Goal: Task Accomplishment & Management: Manage account settings

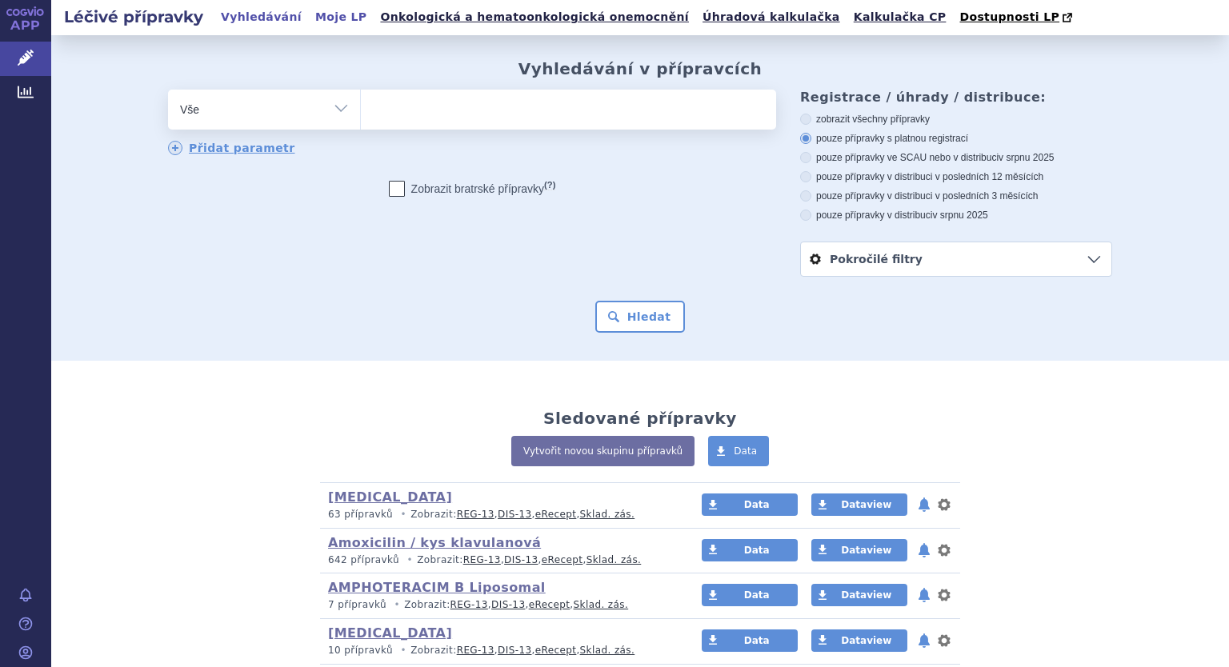
click at [310, 17] on link "Moje LP" at bounding box center [340, 17] width 61 height 22
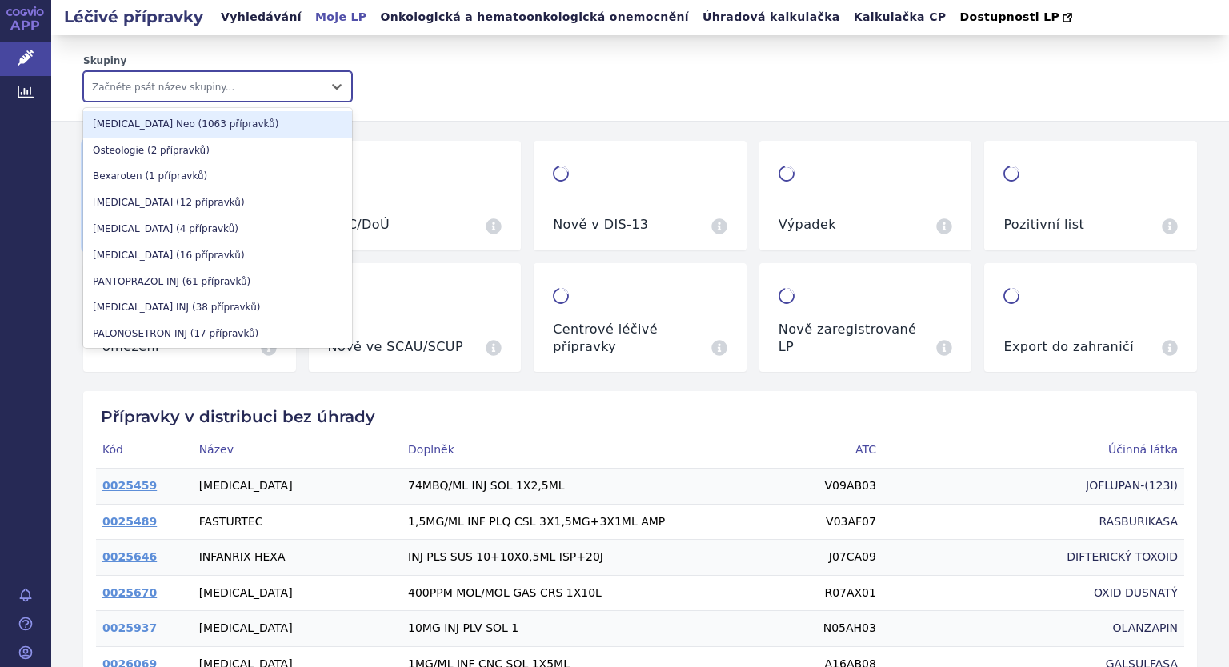
click at [193, 80] on div at bounding box center [203, 86] width 222 height 19
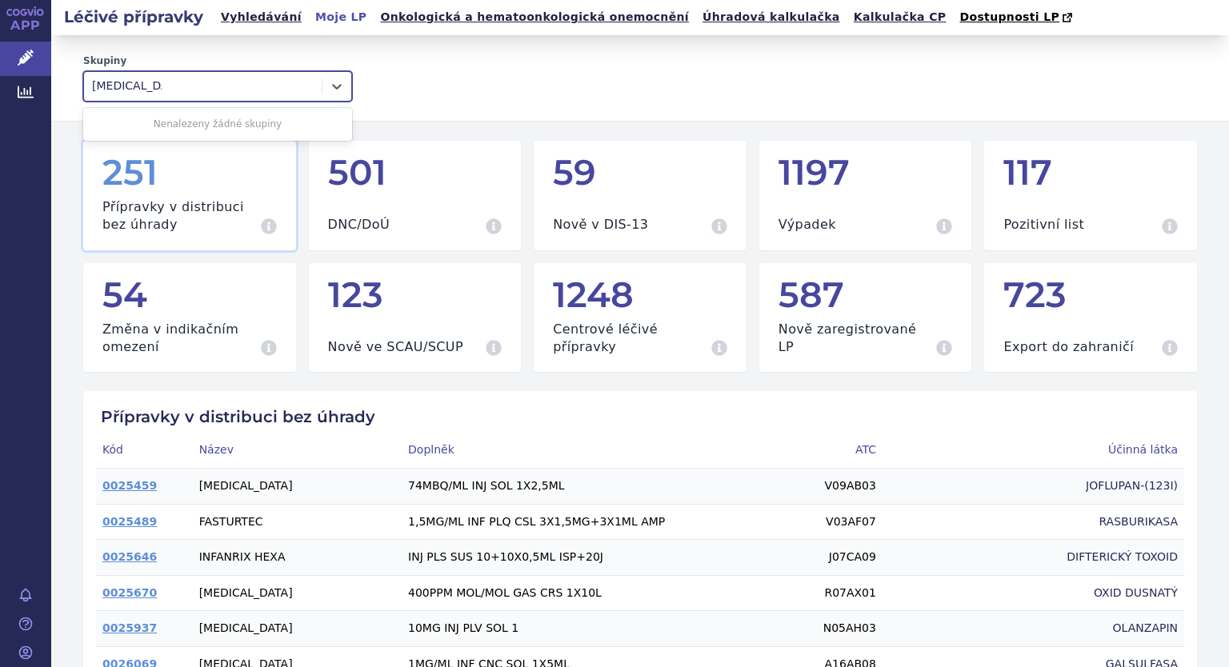
type input "denosumab"
click at [211, 115] on div "Nenalezeny žádné skupiny" at bounding box center [217, 124] width 269 height 26
click at [214, 130] on div "Nenalezeny žádné skupiny" at bounding box center [217, 124] width 269 height 26
click at [329, 81] on icon at bounding box center [337, 86] width 16 height 16
type input "D"
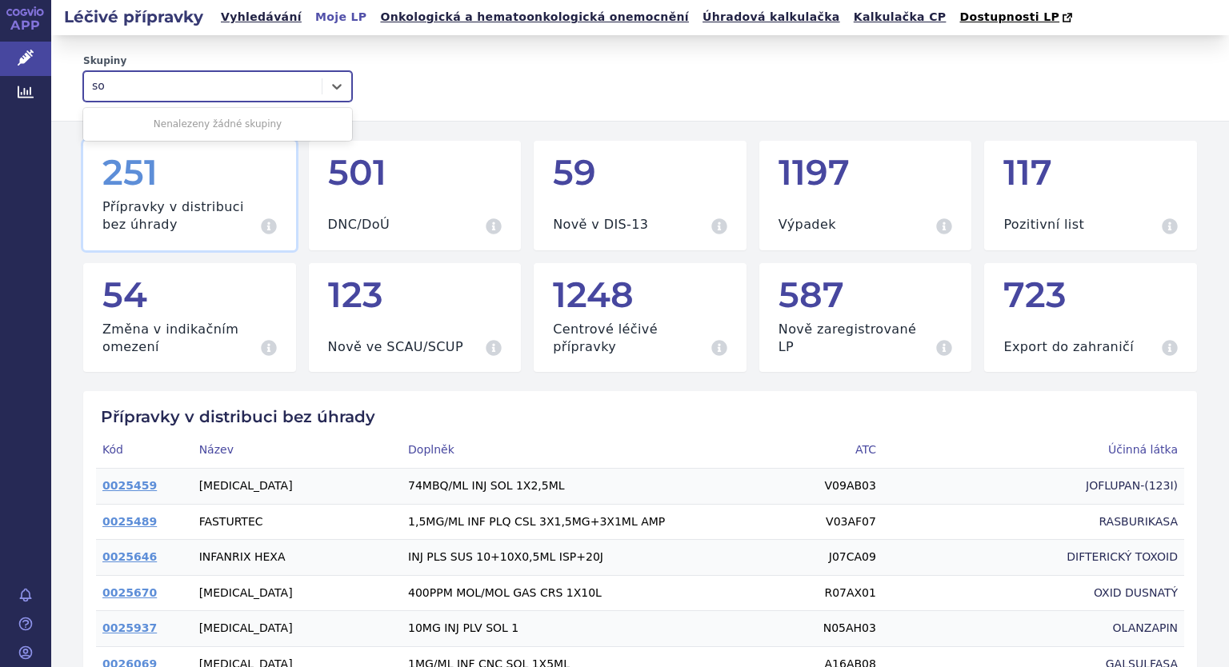
type input "s"
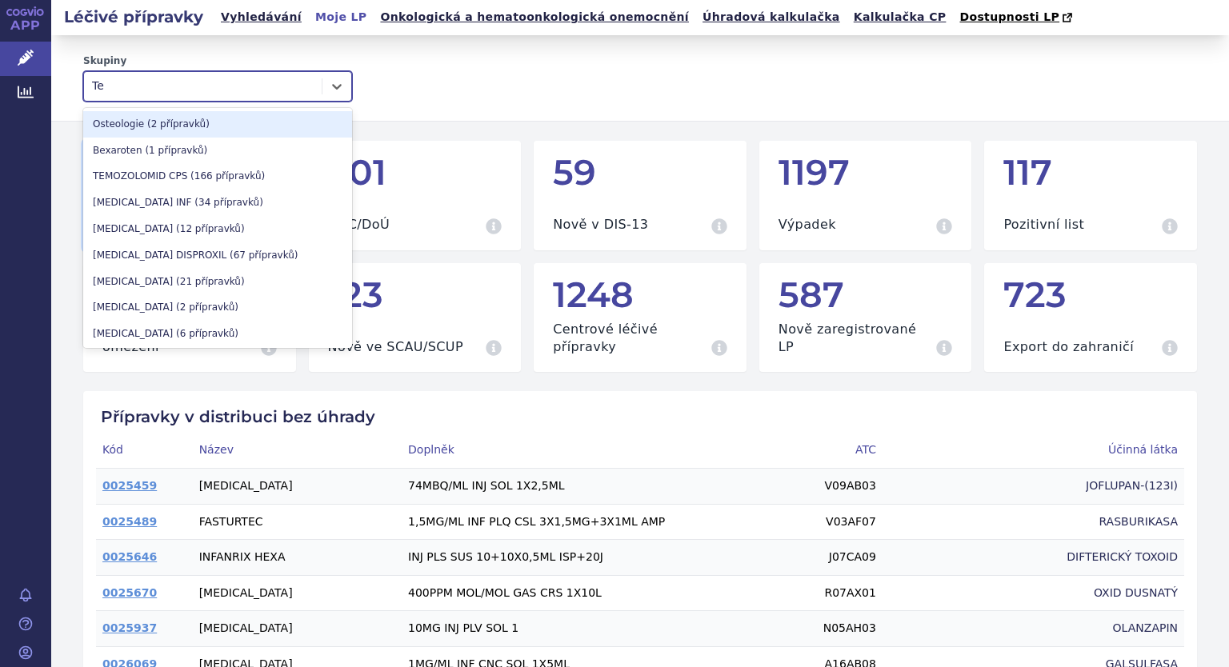
type input "Ter"
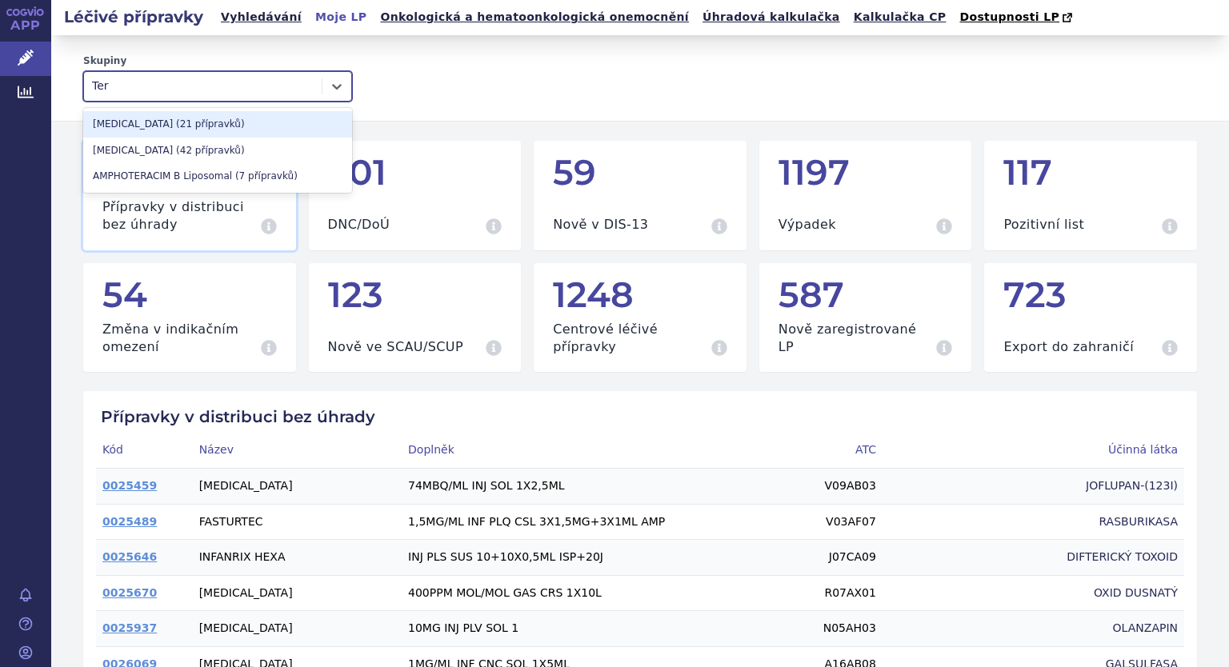
click at [189, 124] on div "TERIPARATIDE (21 přípravků)" at bounding box center [217, 124] width 269 height 26
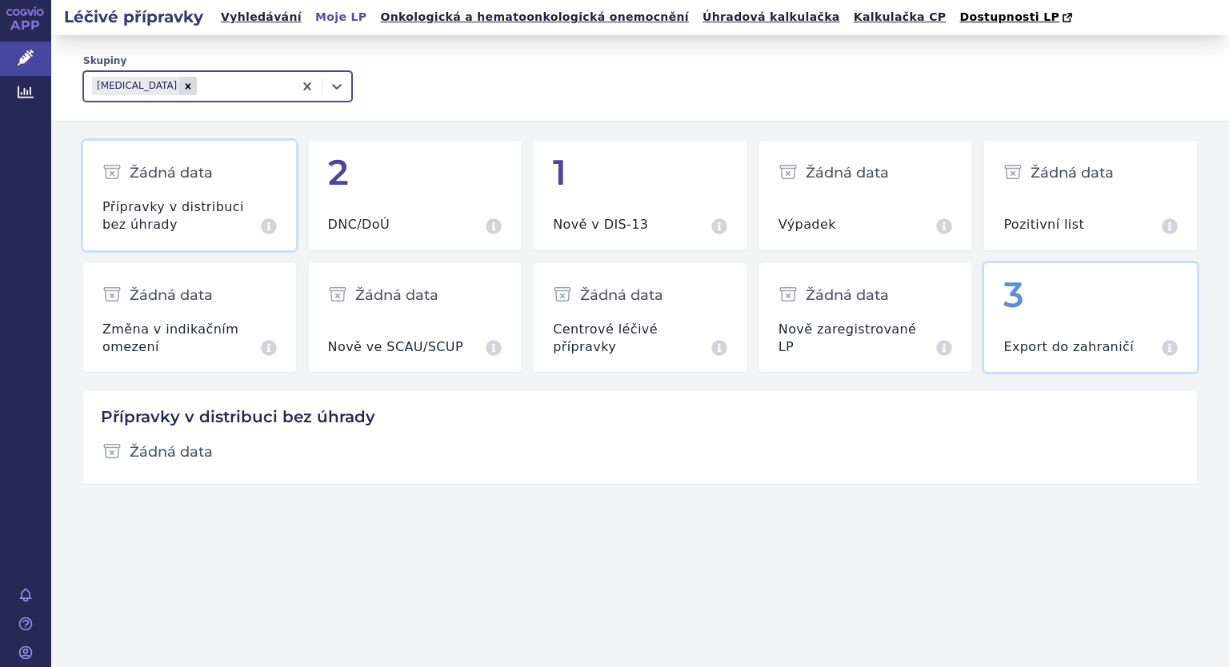
click at [1085, 298] on div "3" at bounding box center [1090, 295] width 174 height 38
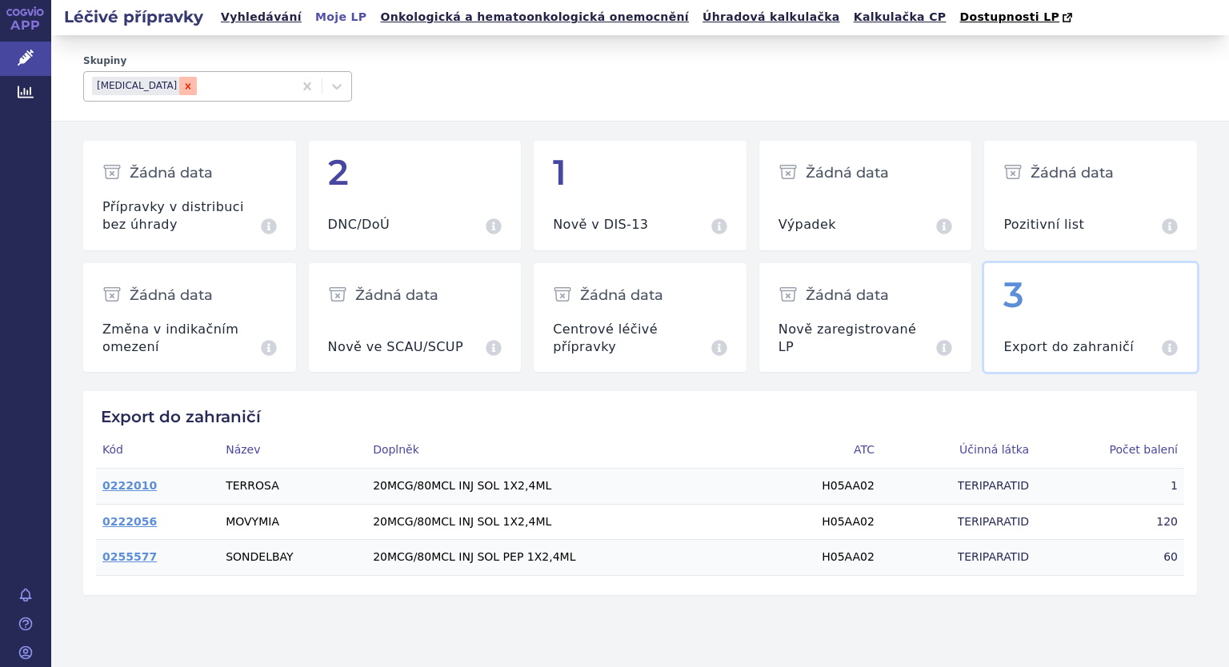
click at [182, 87] on icon "Remove TERIPARATIDE" at bounding box center [187, 86] width 11 height 11
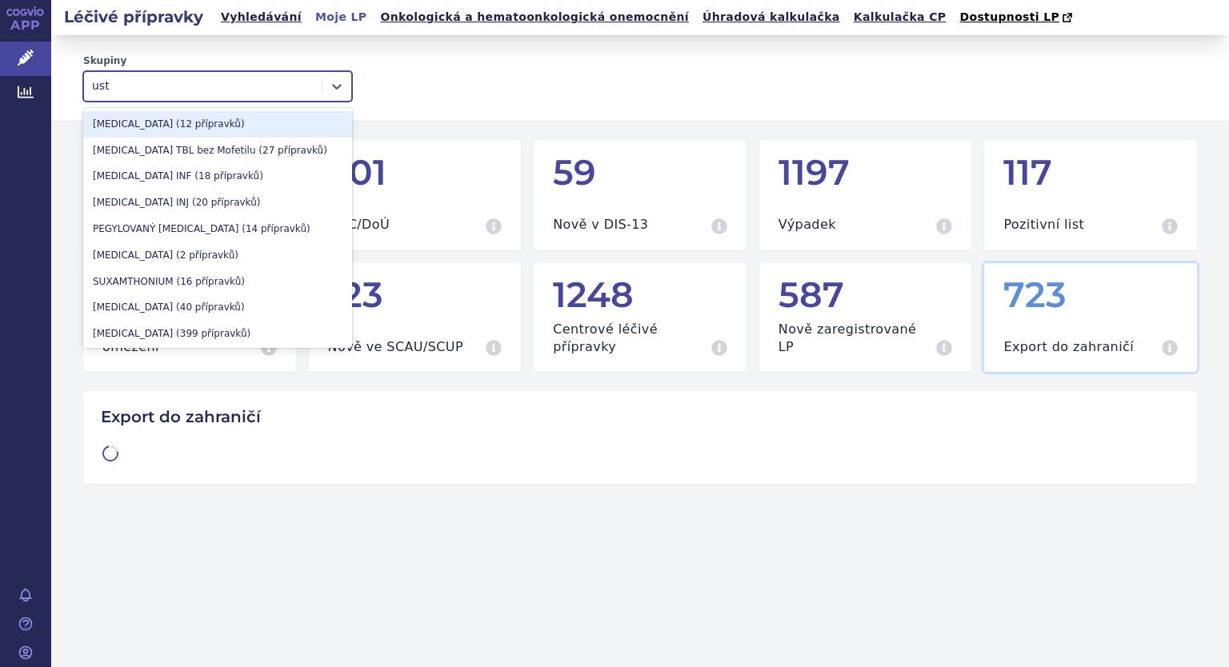
type input "uste"
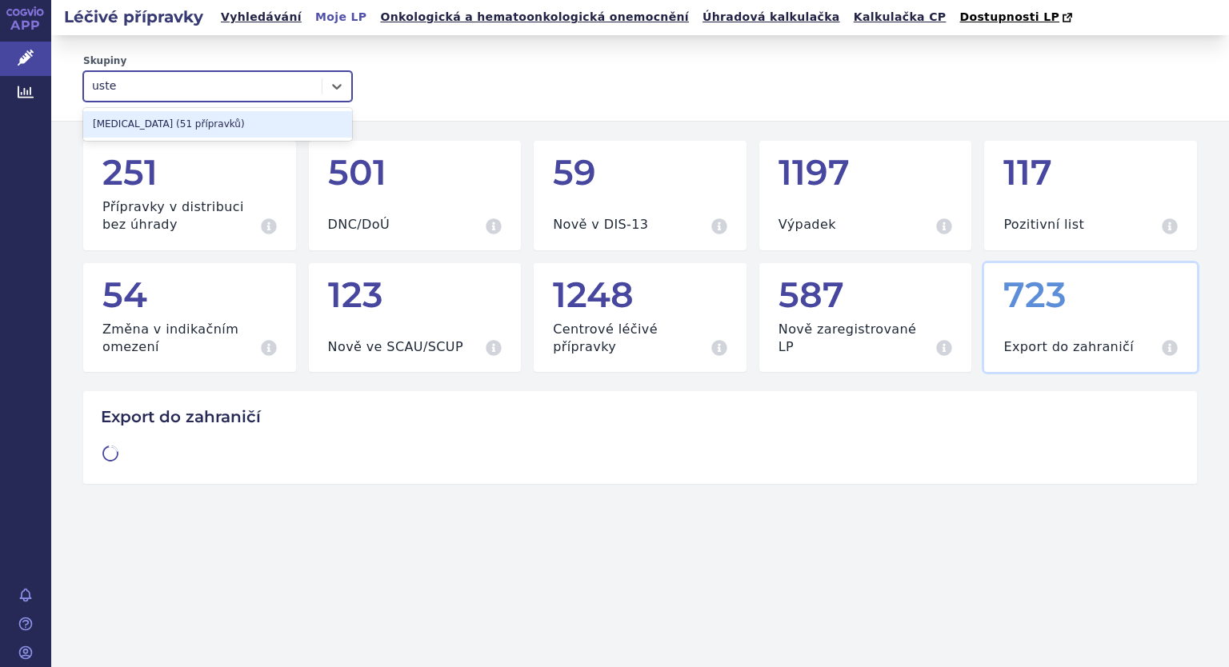
click at [177, 116] on div "USTEKINUMAB (51 přípravků)" at bounding box center [217, 124] width 269 height 26
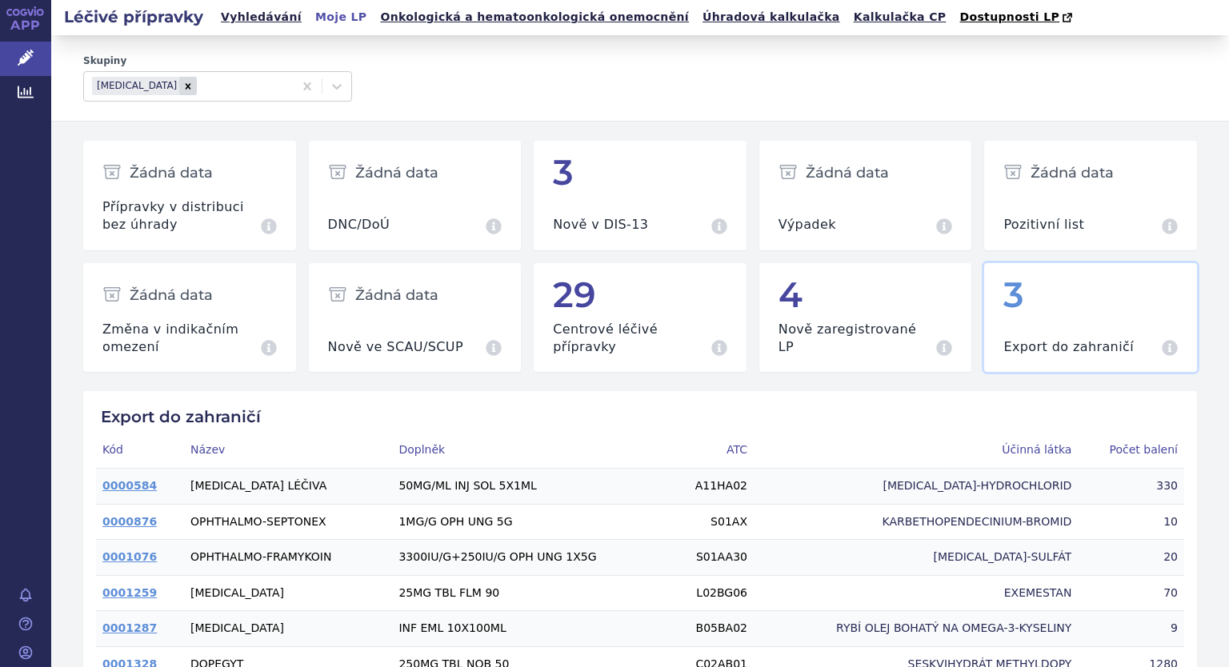
click at [1021, 312] on div "3" at bounding box center [1090, 295] width 174 height 38
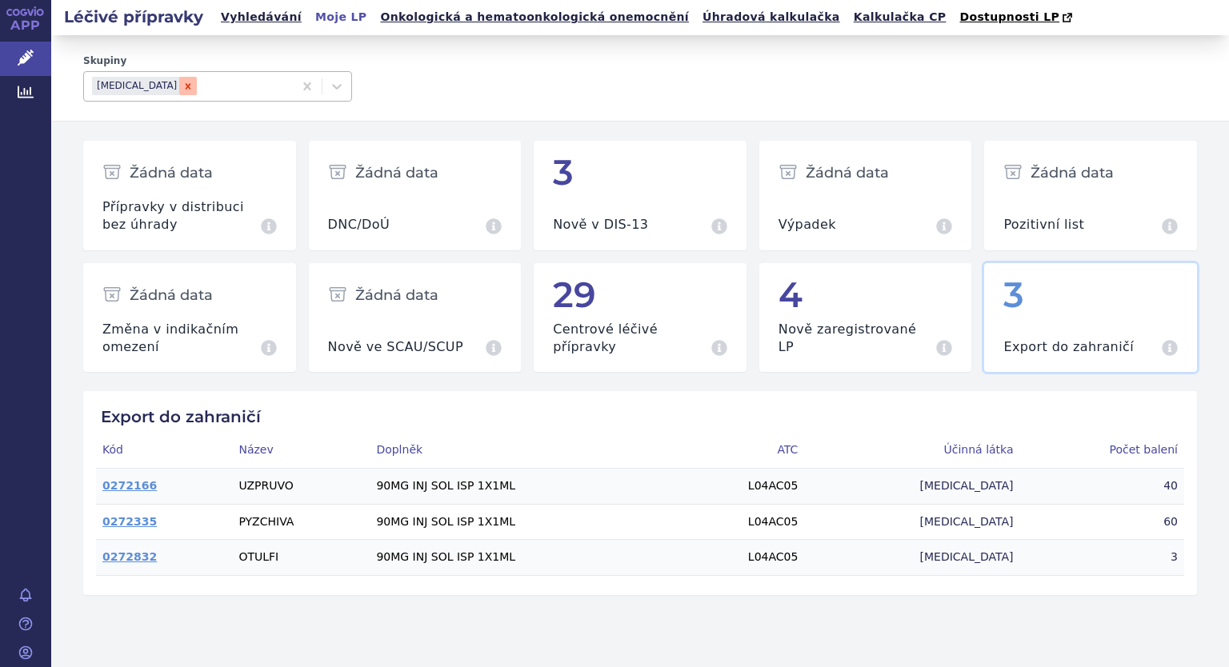
click at [182, 91] on icon "Remove USTEKINUMAB" at bounding box center [187, 86] width 11 height 11
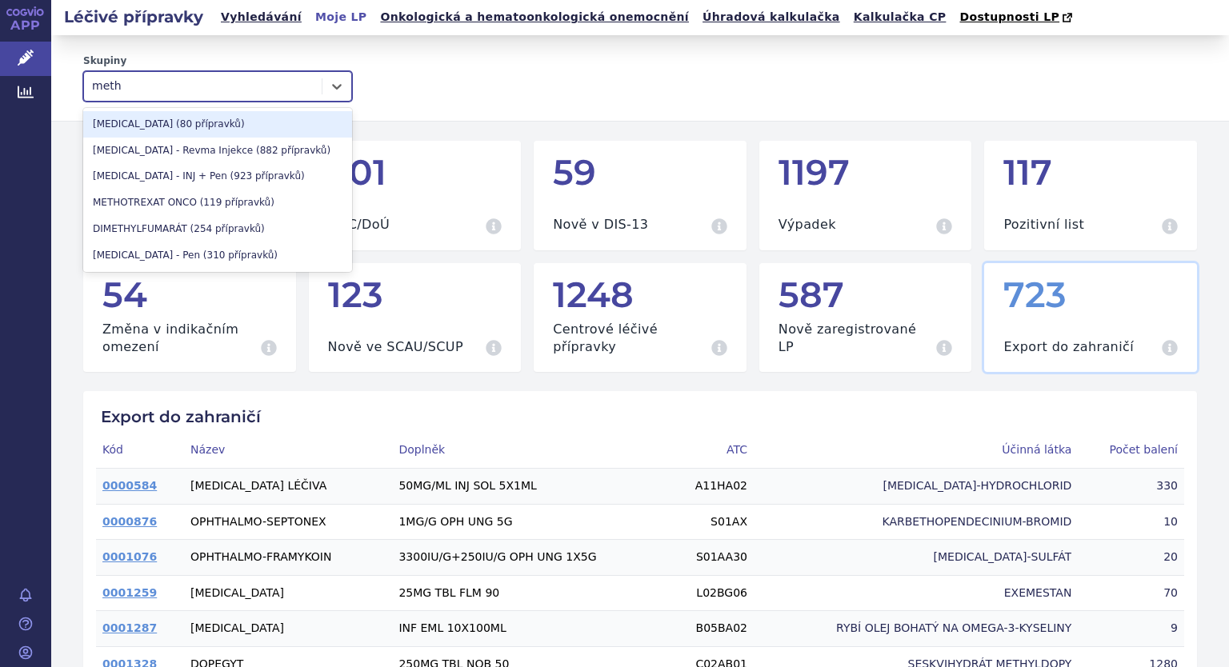
type input "metho"
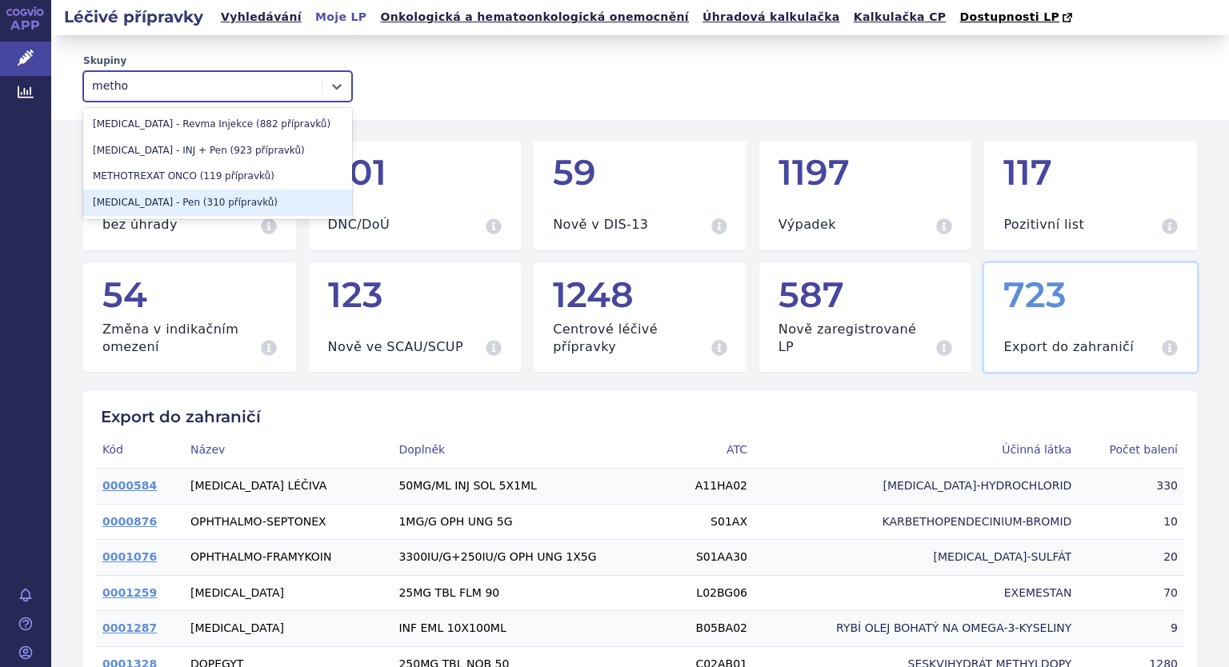
click at [134, 196] on div "METHOTREXATE - Pen (310 přípravků)" at bounding box center [217, 203] width 269 height 26
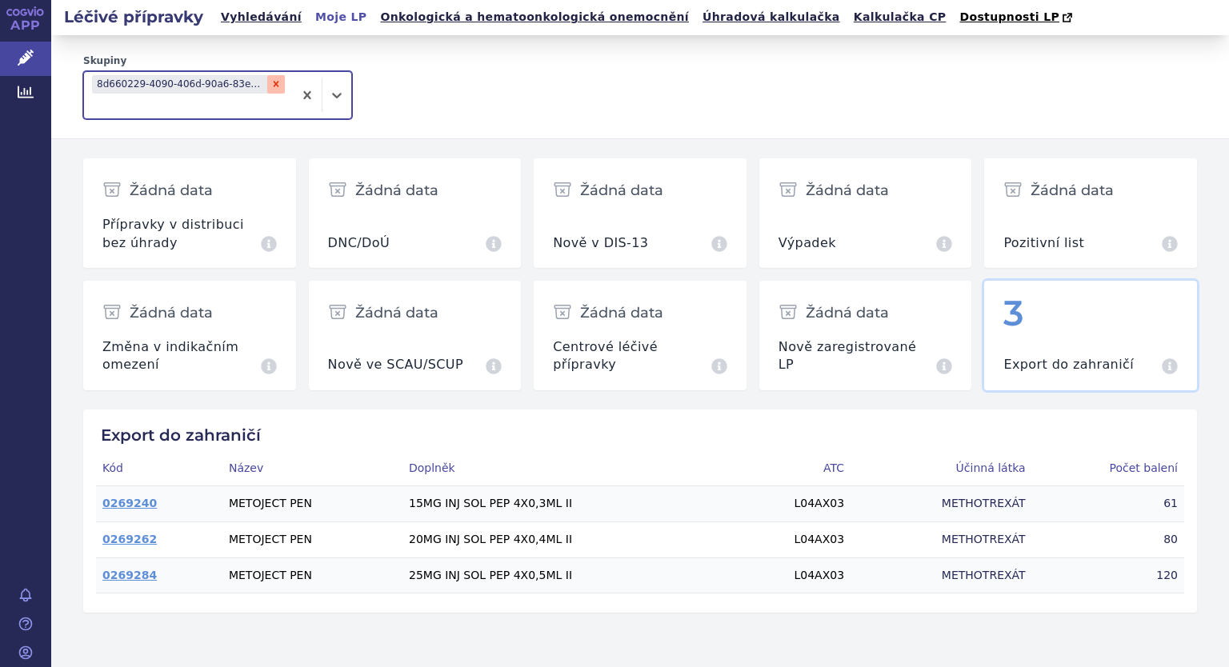
click at [278, 86] on icon "Remove 8d660229-4090-406d-90a6-83e51aa116ed" at bounding box center [277, 85] width 6 height 6
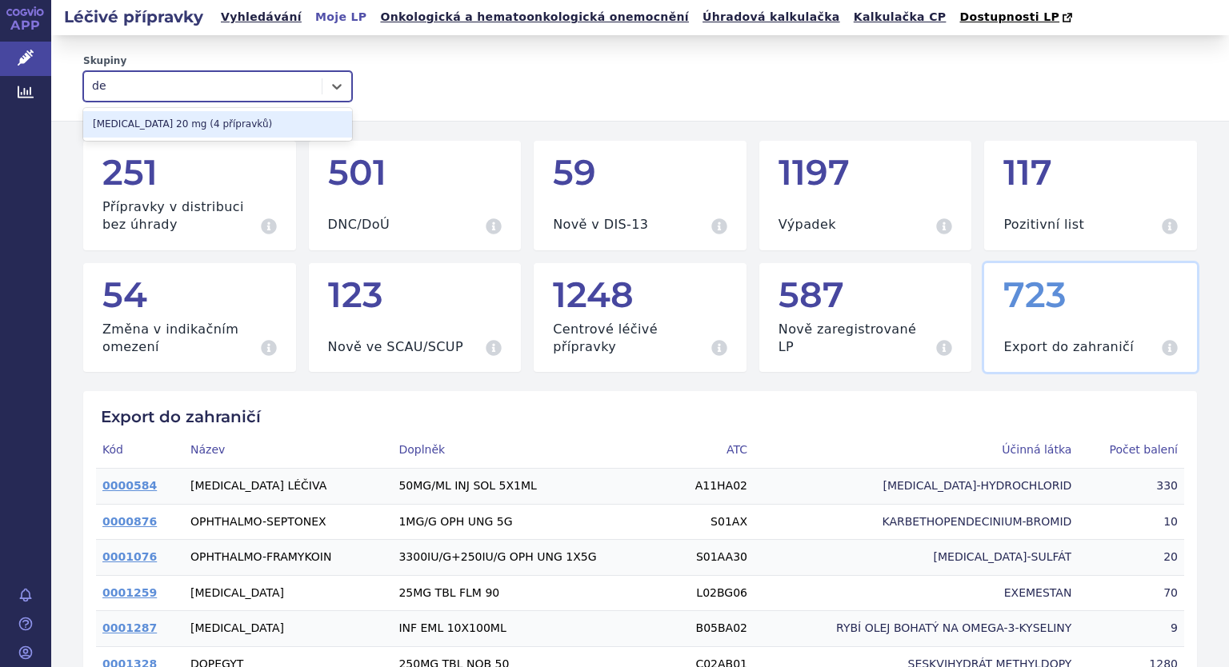
type input "d"
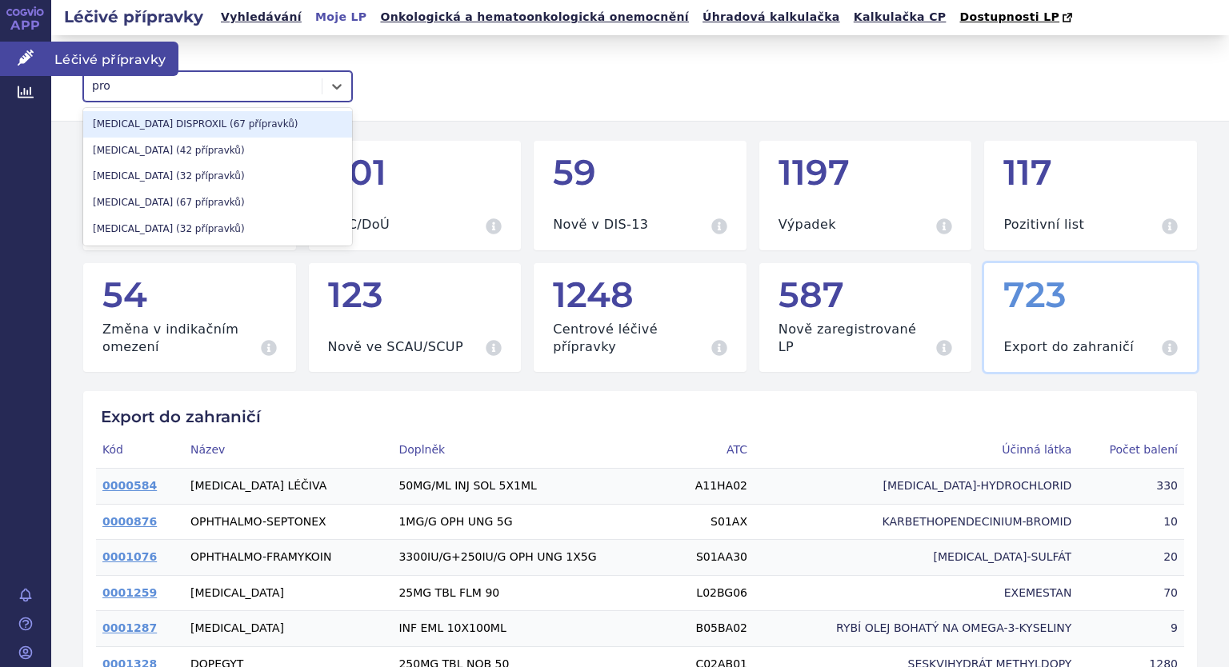
type input "pro"
click at [32, 46] on link "Léčivé přípravky" at bounding box center [25, 59] width 51 height 34
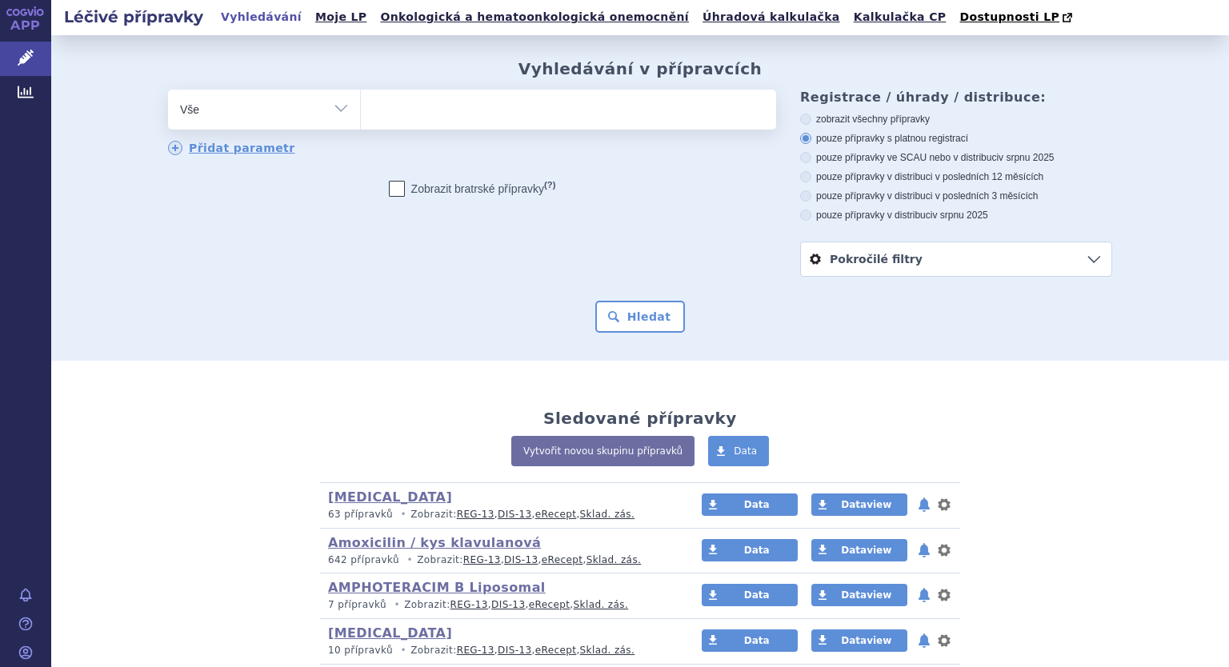
click at [330, 110] on select "Vše Přípravek/SUKL kód MAH VPOIS ATC/Aktivní látka Léková forma Síla" at bounding box center [264, 108] width 192 height 36
select select "filter-atc-group"
click at [168, 90] on select "Vše Přípravek/SUKL kód MAH VPOIS ATC/Aktivní látka Léková forma Síla" at bounding box center [264, 108] width 192 height 36
click at [425, 109] on ul at bounding box center [568, 107] width 415 height 34
click at [361, 109] on select at bounding box center [360, 109] width 1 height 40
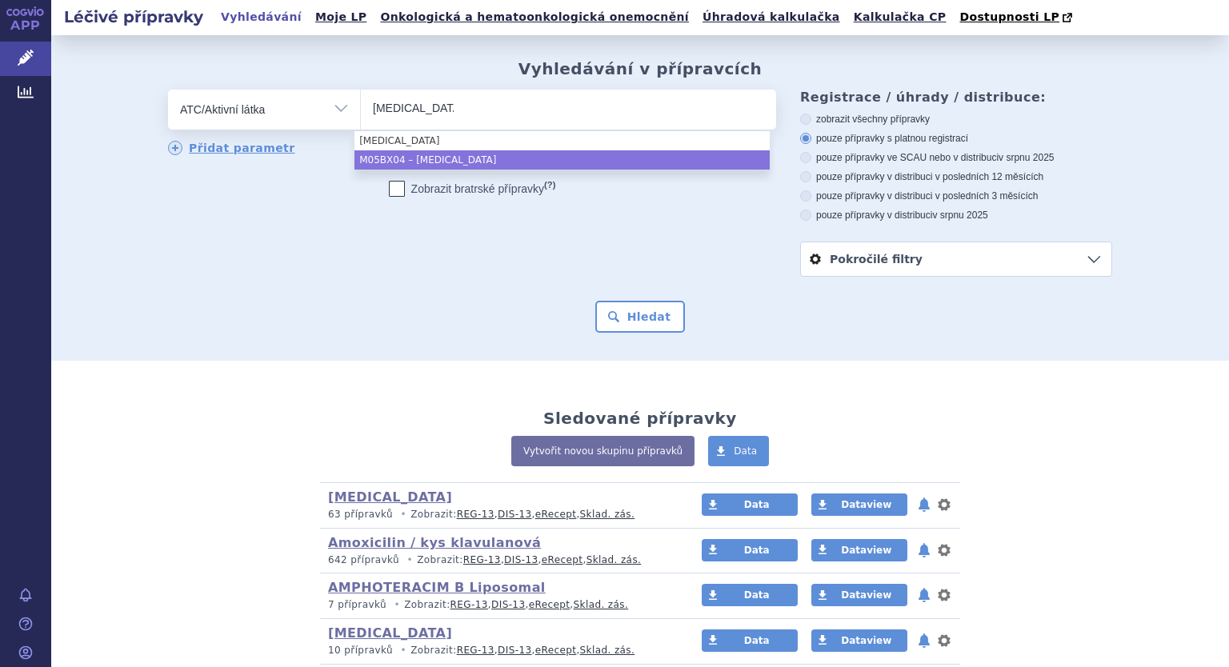
type input "[MEDICAL_DATA]"
select select "M05BX04"
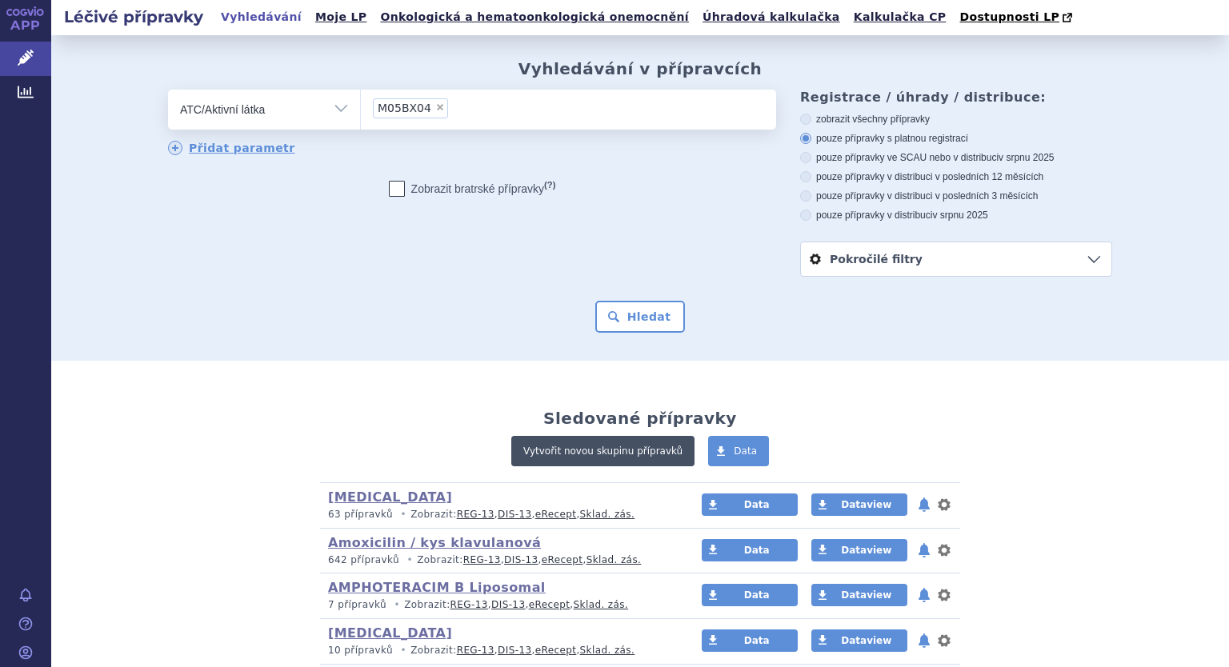
click at [585, 446] on link "Vytvořit novou skupinu přípravků" at bounding box center [602, 451] width 183 height 30
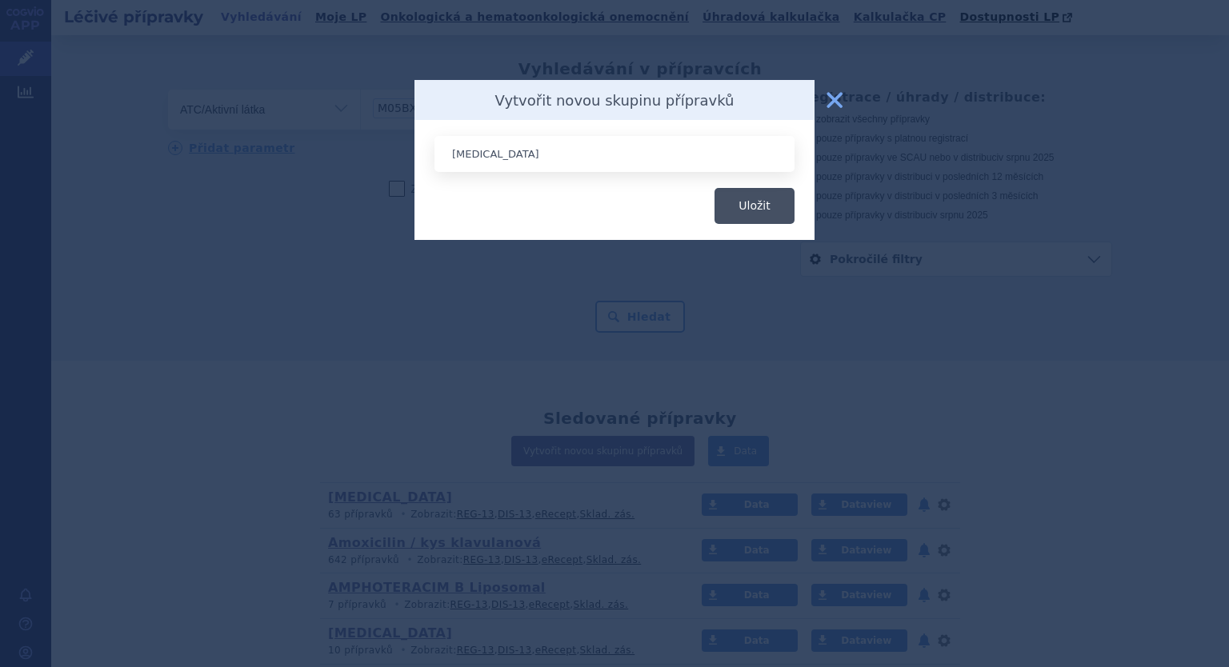
type input "[MEDICAL_DATA]"
click at [754, 215] on button "Uložit" at bounding box center [754, 206] width 80 height 36
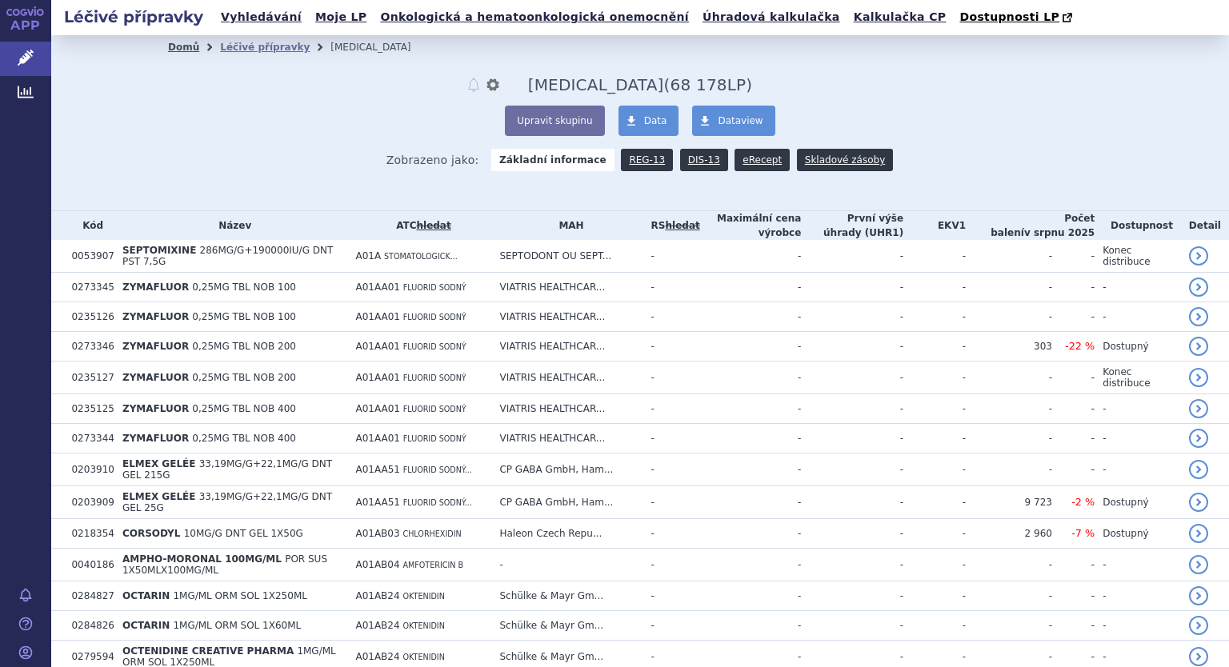
click at [179, 49] on link "Domů" at bounding box center [183, 47] width 31 height 11
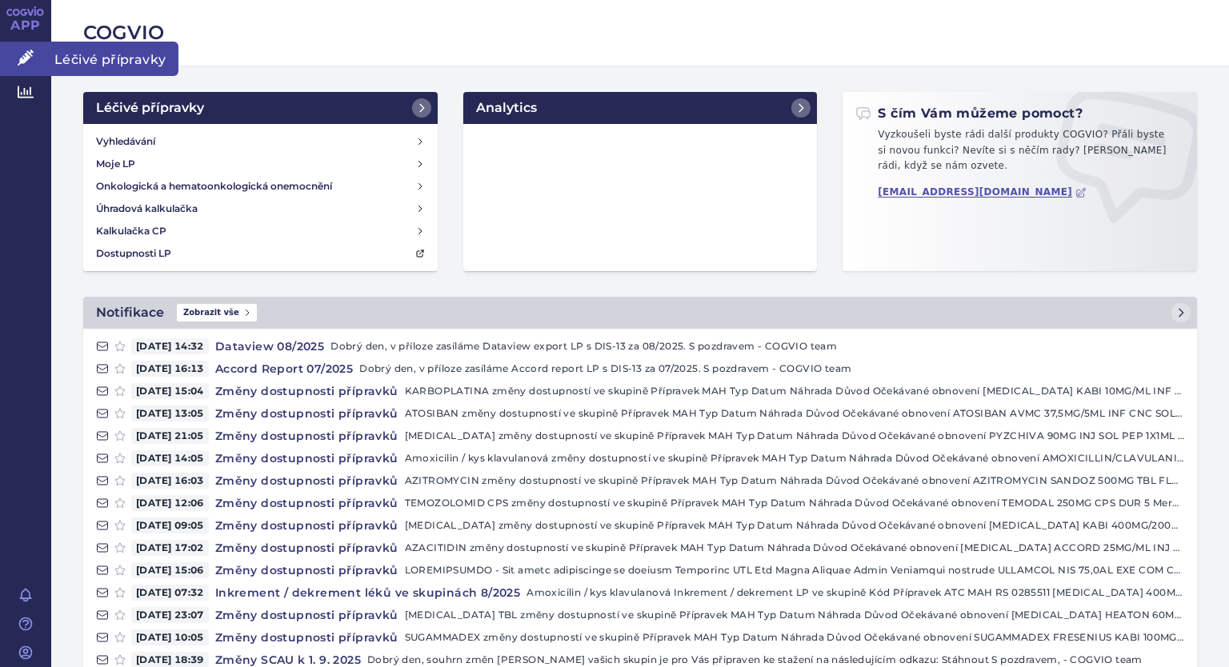
click at [25, 54] on icon at bounding box center [26, 58] width 16 height 16
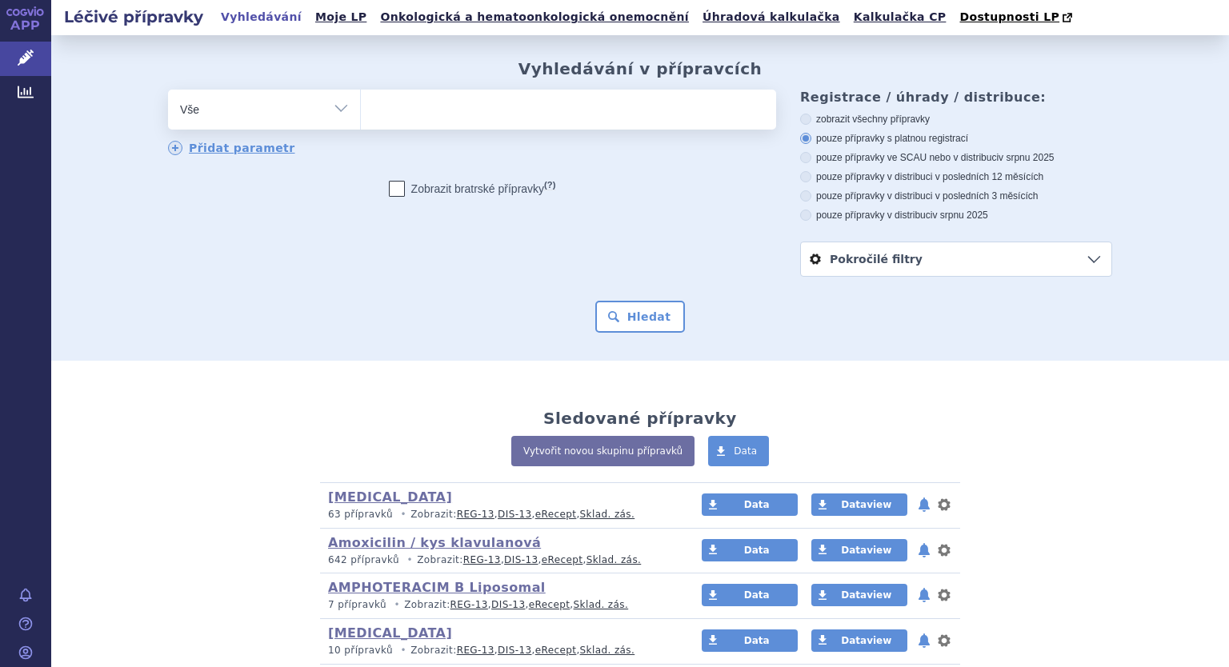
click at [425, 103] on ul at bounding box center [568, 107] width 415 height 34
click at [361, 103] on select at bounding box center [360, 109] width 1 height 40
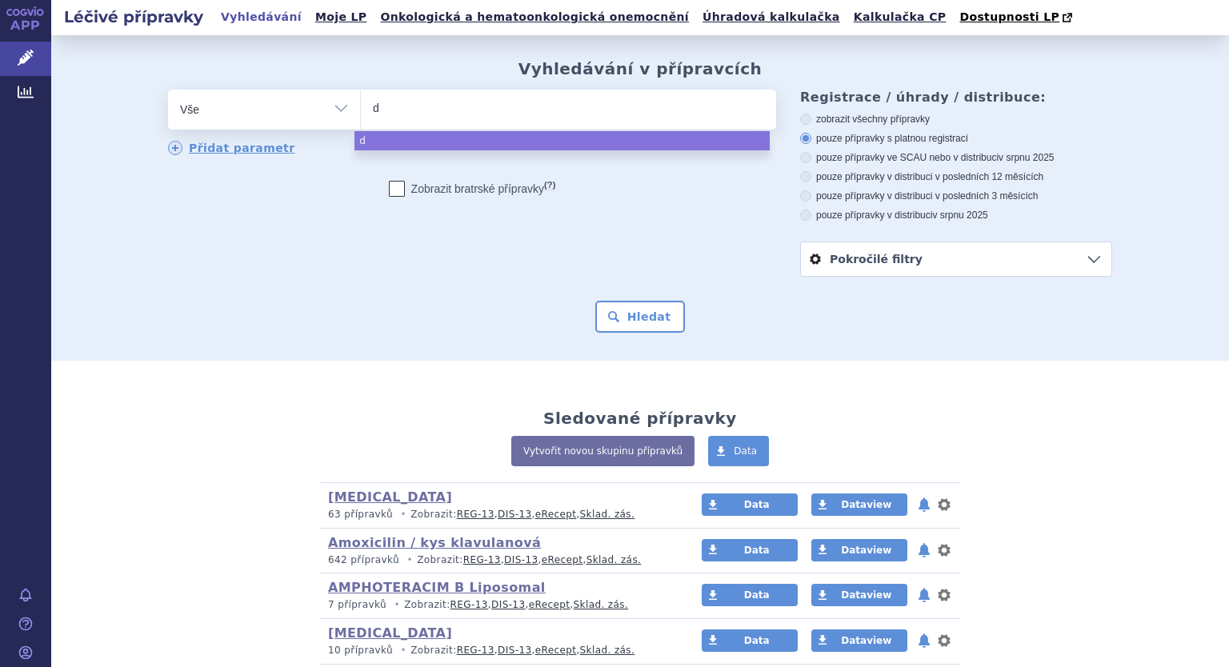
type input "de"
type input "den"
type input "deno"
type input "denos"
type input "denosu"
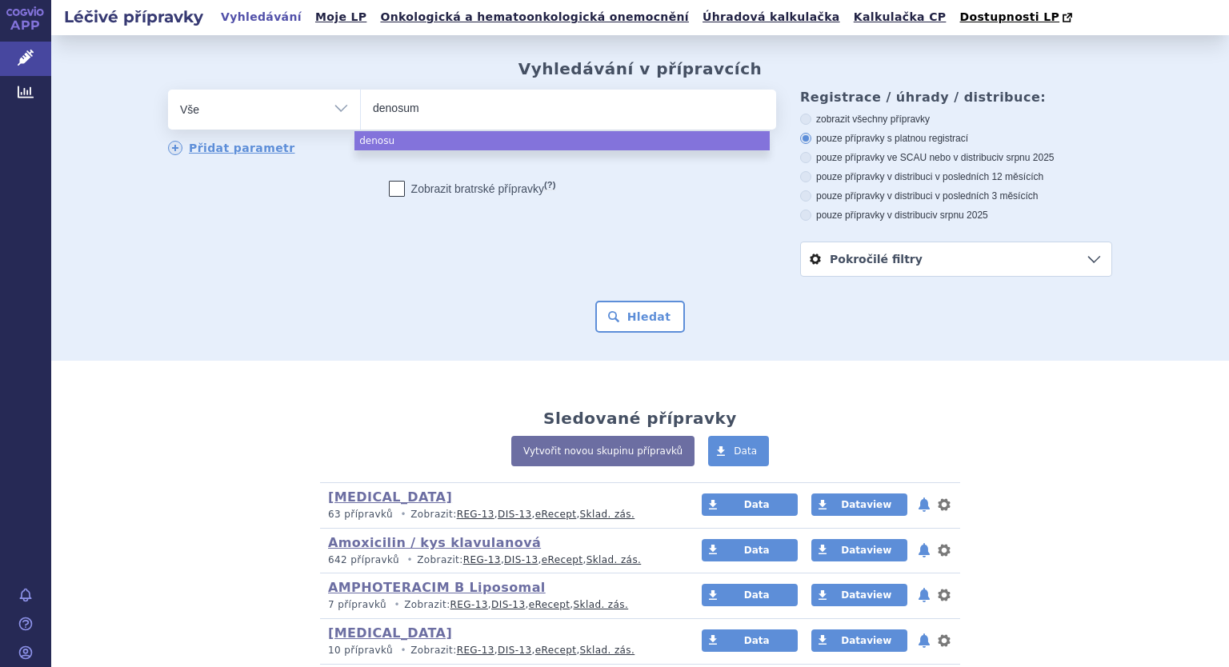
type input "denosuma"
type input "denosumab"
select select "denosumab"
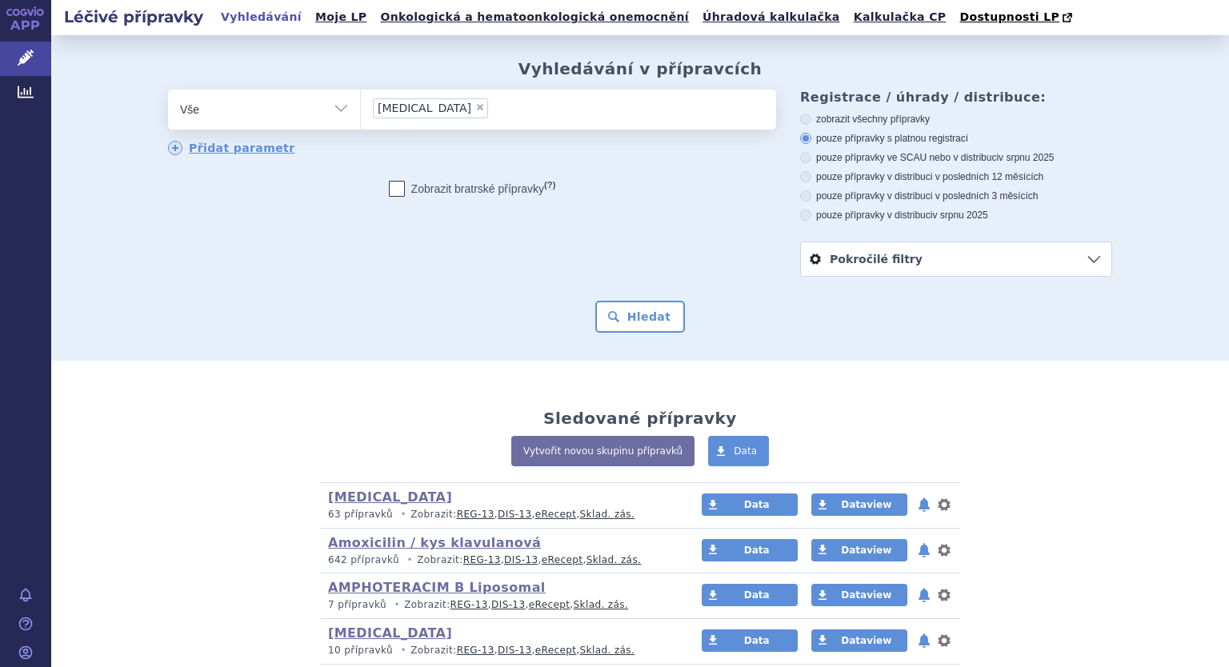
click at [334, 109] on select "Vše Přípravek/SUKL kód MAH VPOIS ATC/Aktivní látka Léková forma Síla" at bounding box center [264, 108] width 192 height 36
click at [330, 102] on select "Vše Přípravek/SUKL kód MAH VPOIS ATC/Aktivní látka Léková forma Síla" at bounding box center [264, 108] width 192 height 36
select select "filter-atc-group"
click at [168, 90] on select "Vše Přípravek/SUKL kód MAH VPOIS ATC/Aktivní látka Léková forma Síla" at bounding box center [264, 108] width 192 height 36
click at [390, 106] on ul at bounding box center [568, 107] width 415 height 34
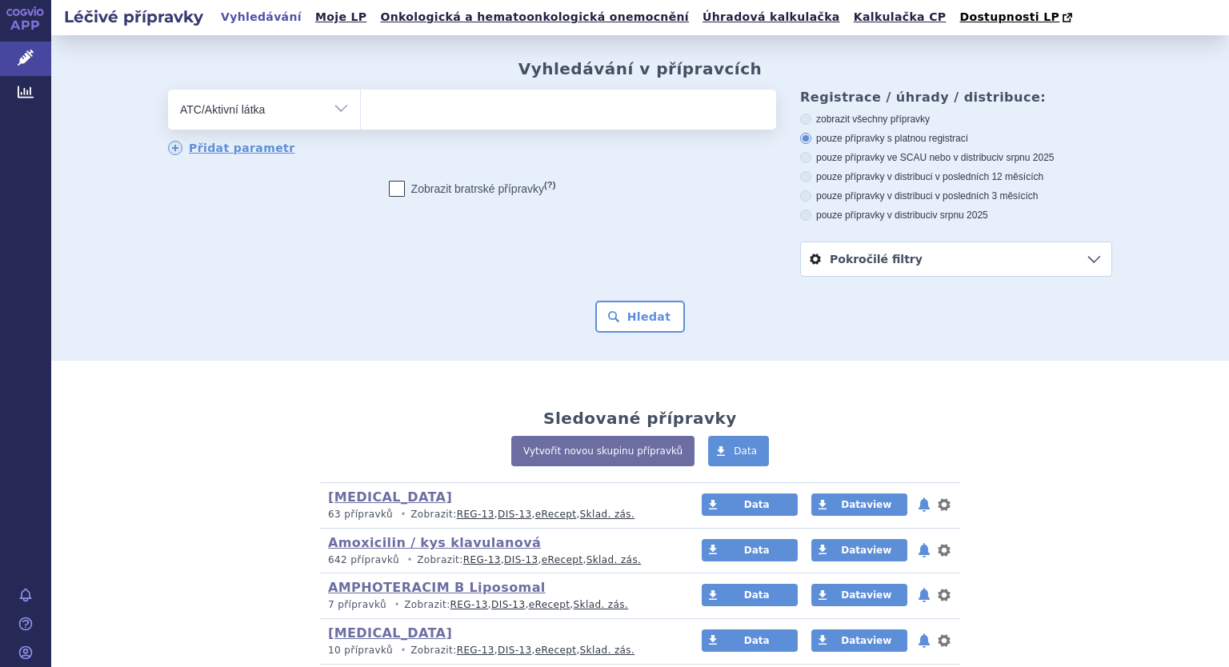
click at [361, 106] on select at bounding box center [360, 109] width 1 height 40
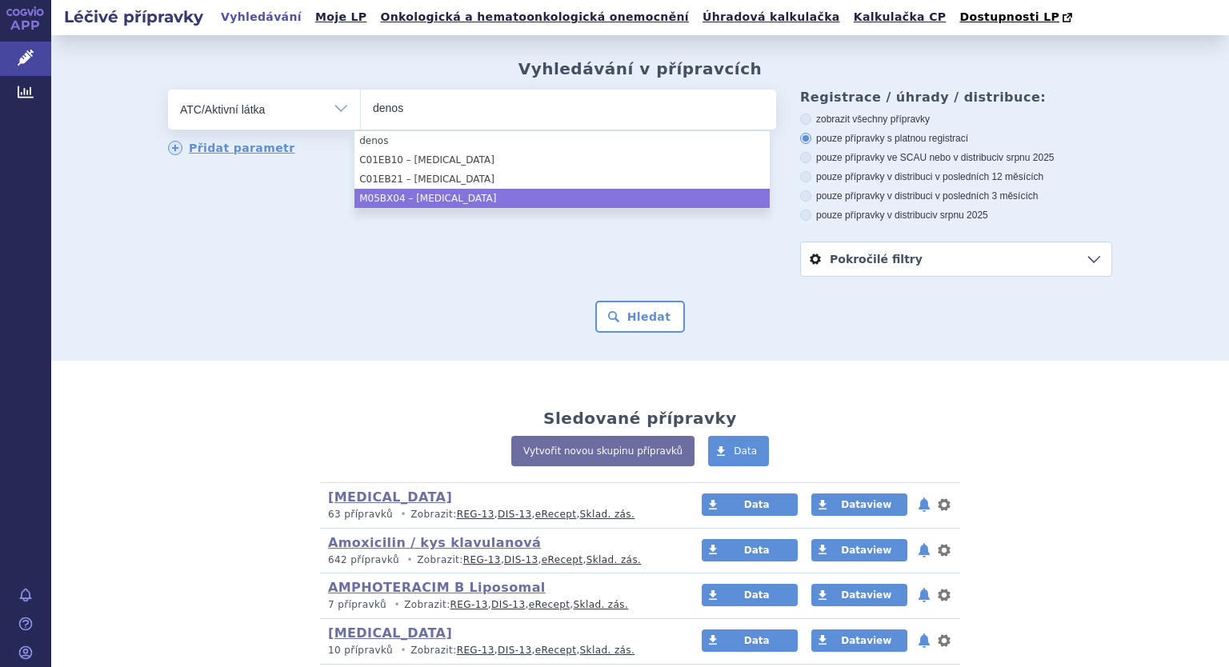
type input "denos"
select select "M05BX04"
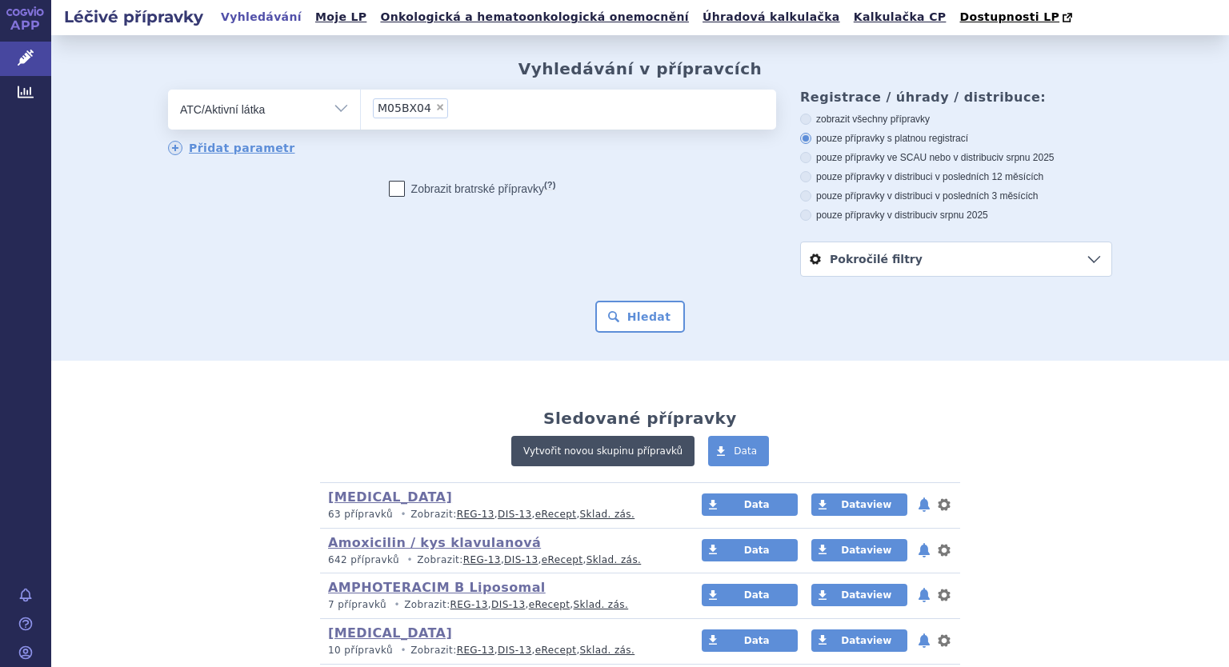
click at [560, 446] on link "Vytvořit novou skupinu přípravků" at bounding box center [602, 451] width 183 height 30
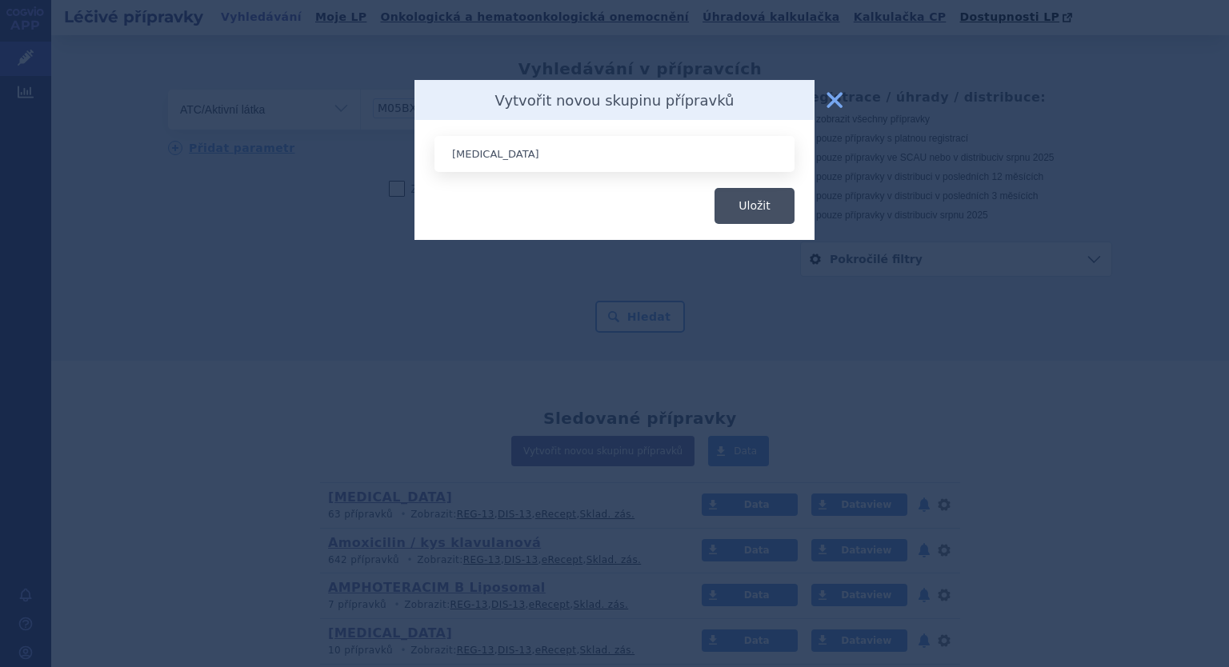
type input "[MEDICAL_DATA]"
click at [747, 195] on button "Uložit" at bounding box center [754, 206] width 80 height 36
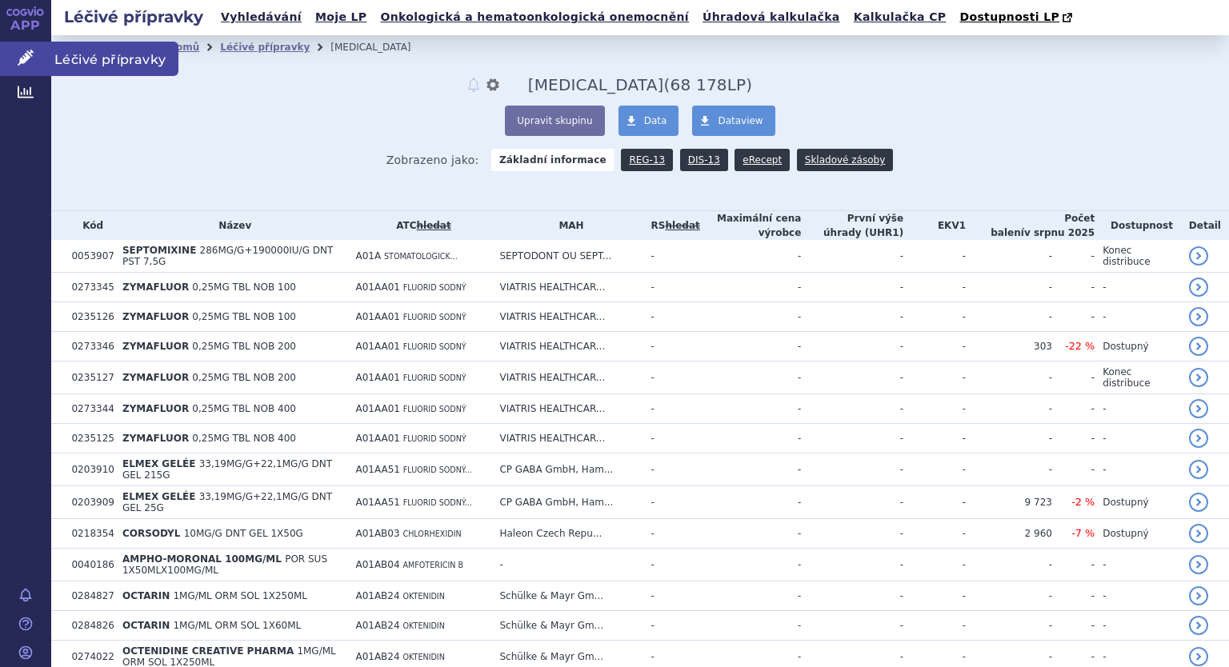
click at [29, 66] on link "Léčivé přípravky" at bounding box center [25, 59] width 51 height 34
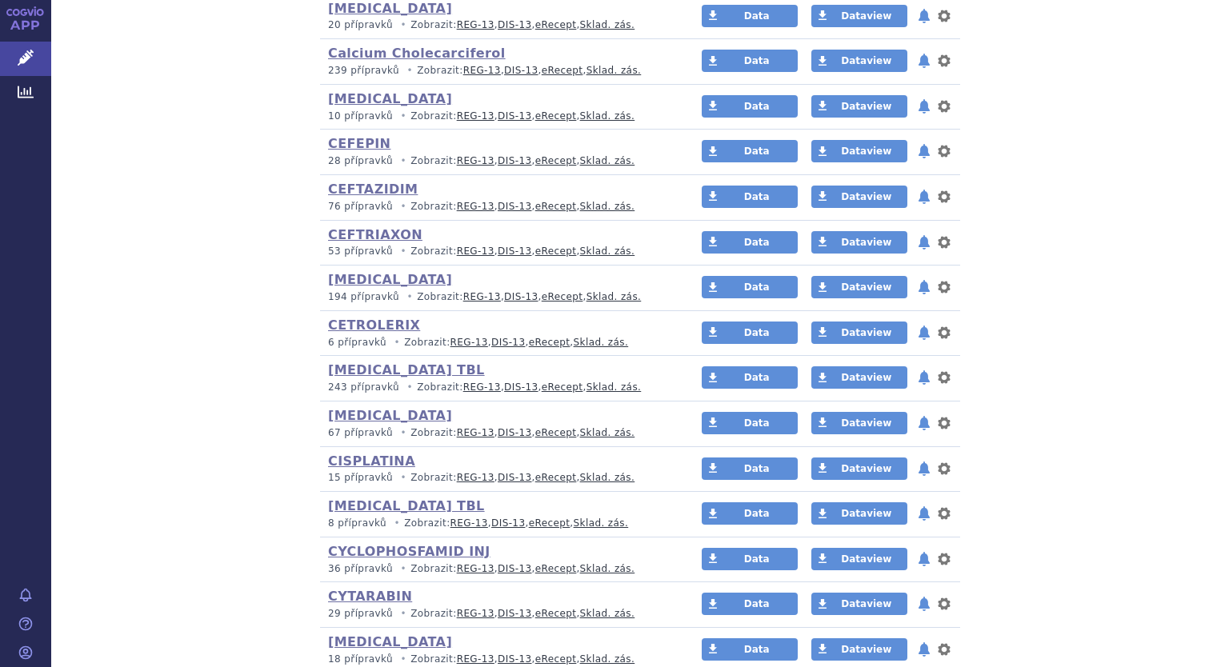
scroll to position [1840, 0]
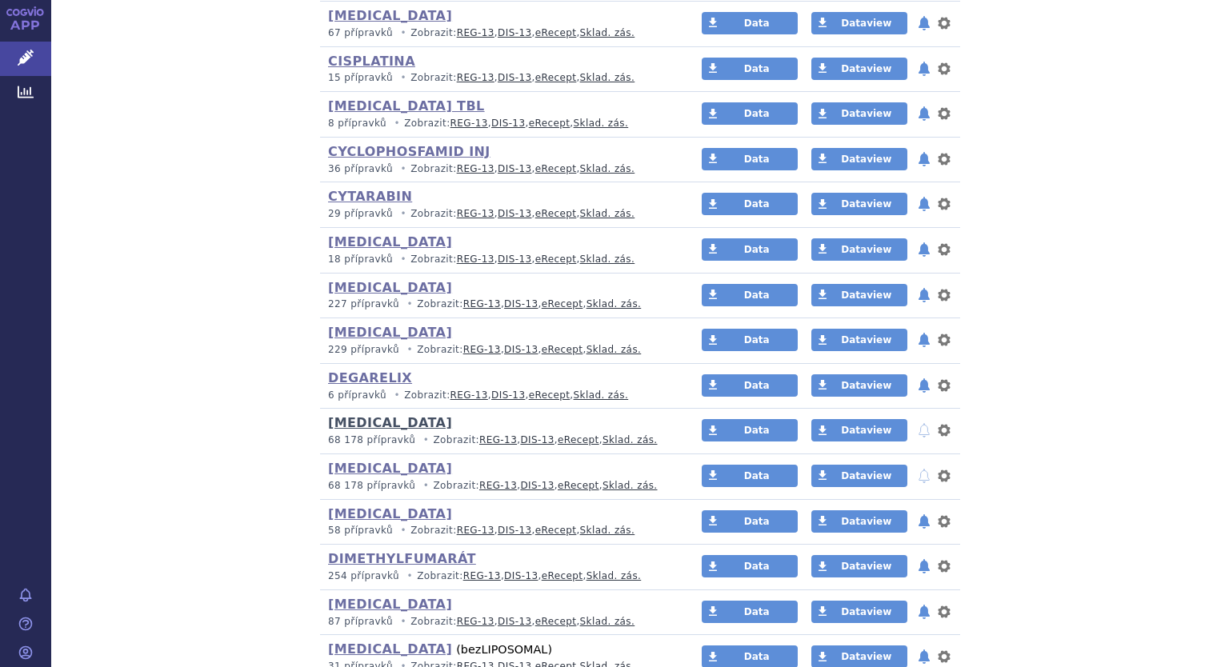
click at [365, 420] on link "[MEDICAL_DATA]" at bounding box center [390, 422] width 124 height 15
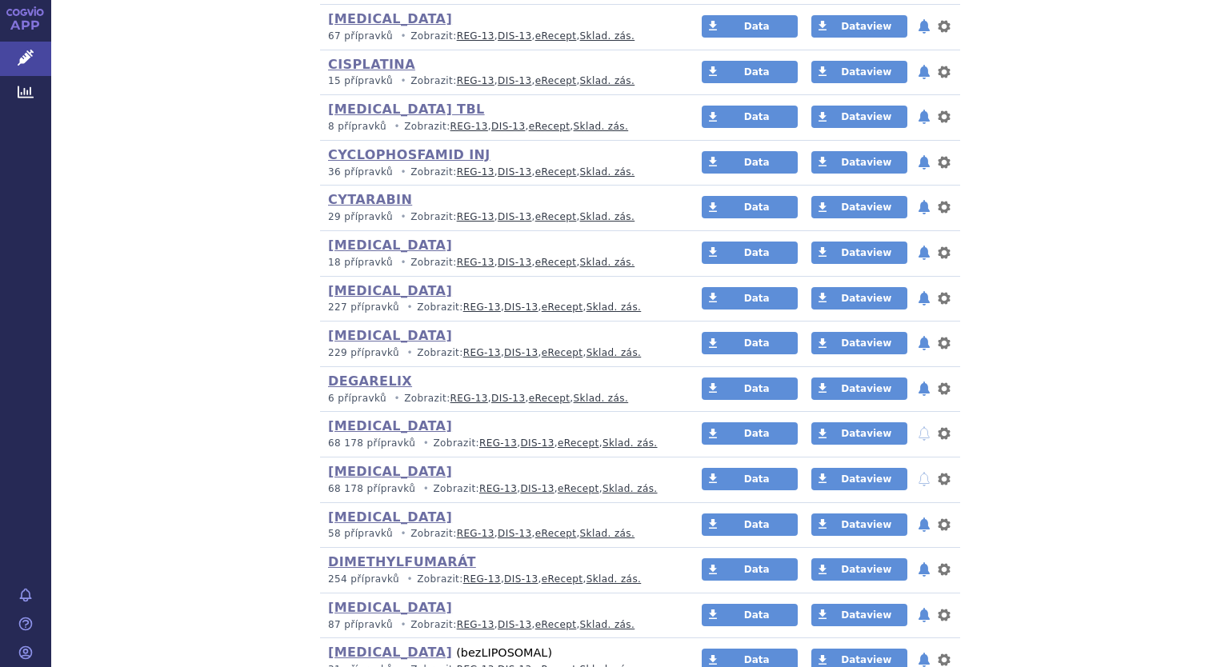
scroll to position [1840, 0]
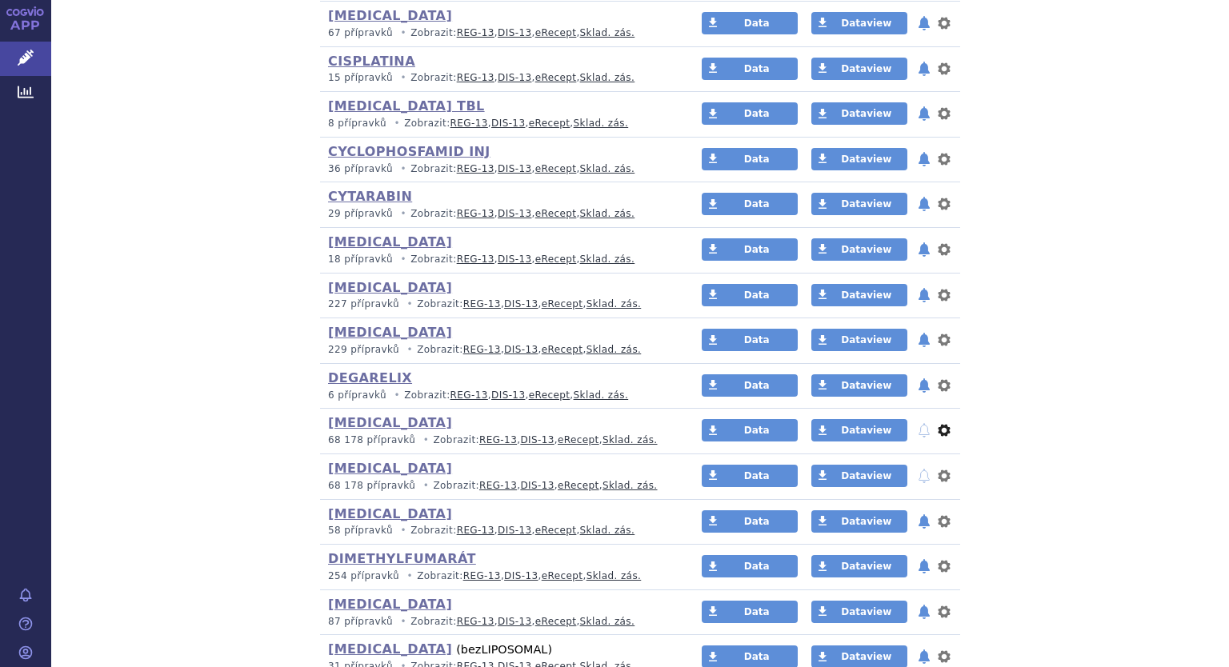
click at [938, 423] on button "nastavení" at bounding box center [944, 430] width 16 height 19
click at [923, 487] on button "Smazat" at bounding box center [894, 496] width 131 height 23
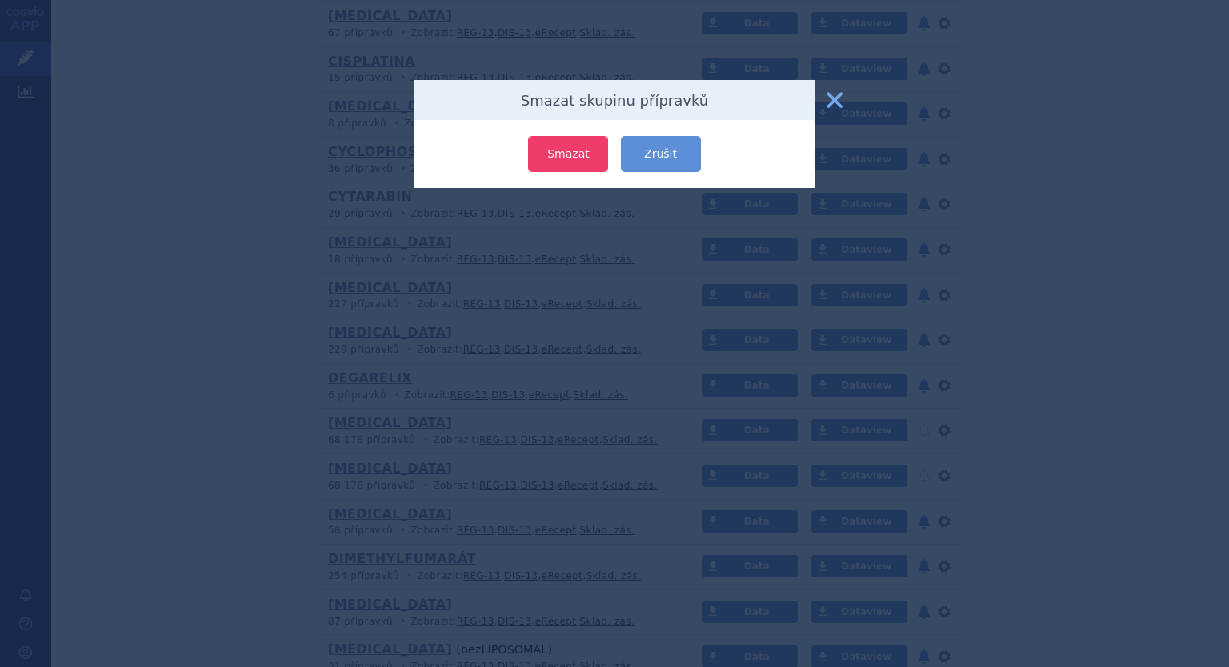
click at [578, 154] on button "Smazat" at bounding box center [568, 154] width 80 height 36
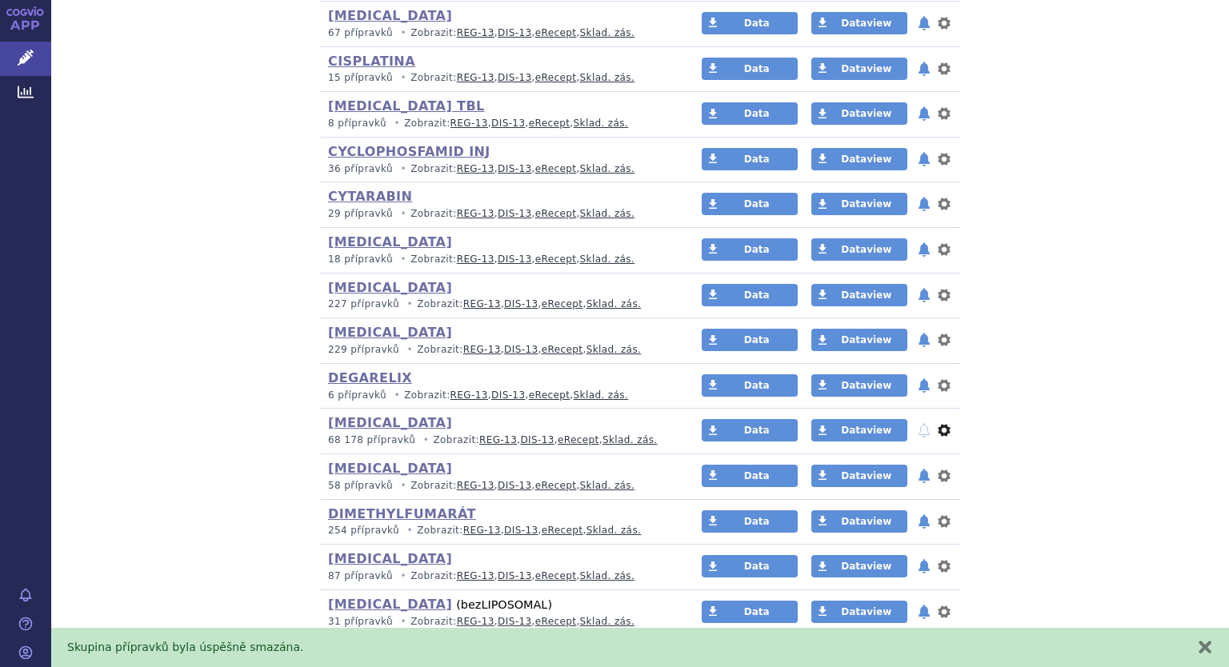
click at [939, 428] on button "nastavení" at bounding box center [944, 430] width 16 height 19
click at [889, 492] on button "Smazat" at bounding box center [894, 496] width 131 height 23
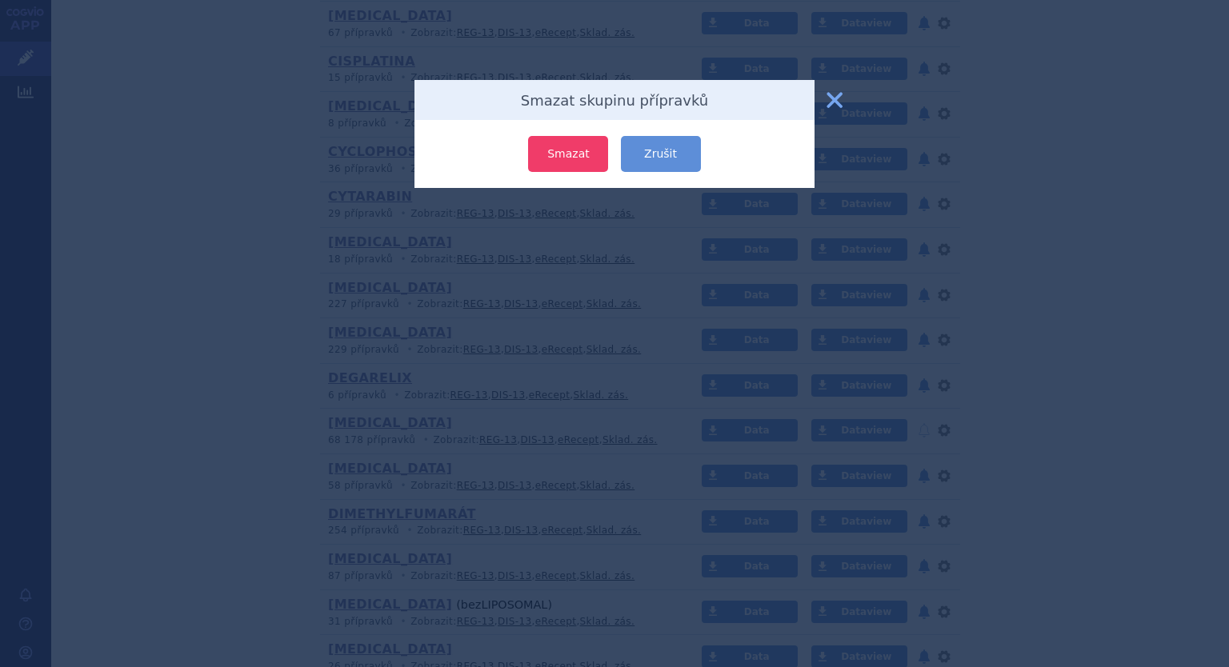
click at [570, 154] on button "Smazat" at bounding box center [568, 154] width 80 height 36
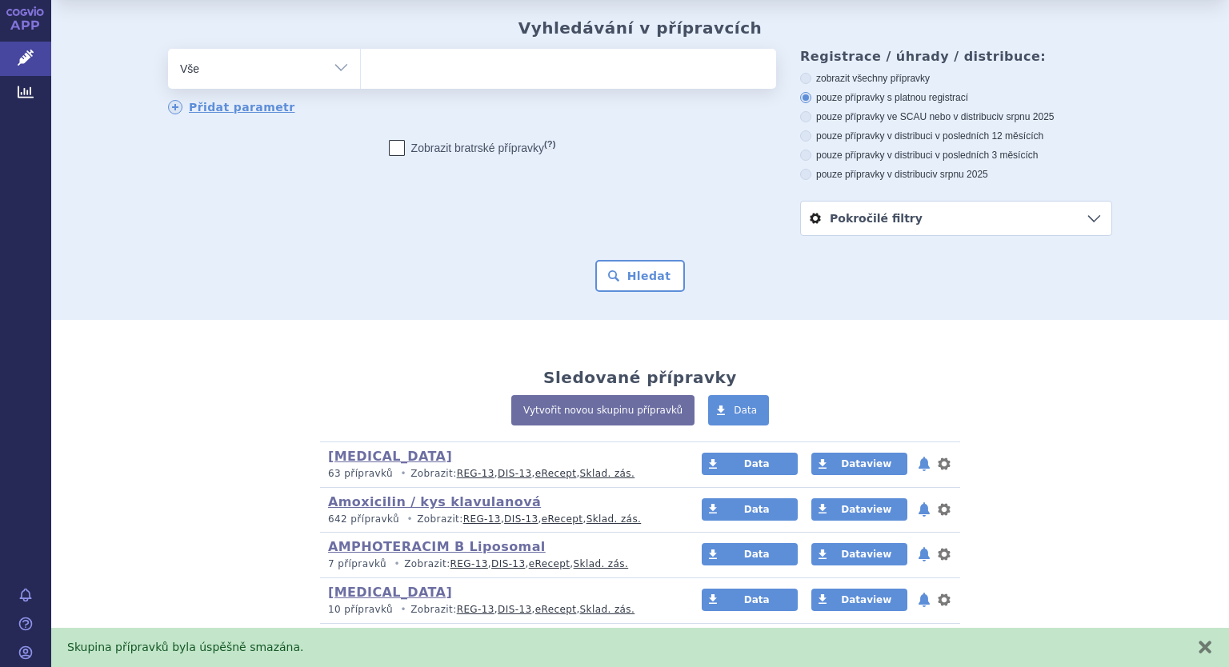
scroll to position [0, 0]
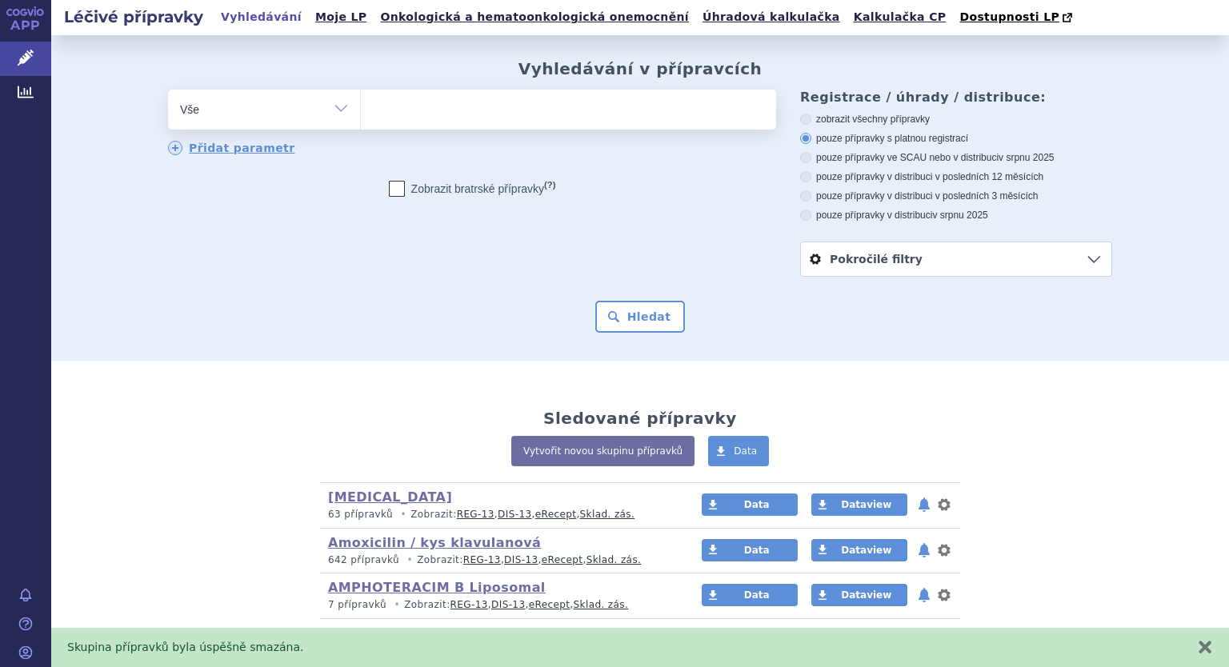
click at [342, 111] on select "Vše Přípravek/SUKL kód MAH VPOIS ATC/Aktivní látka Léková forma Síla" at bounding box center [264, 108] width 192 height 36
select select "filter-atc-group"
click at [168, 90] on select "Vše Přípravek/SUKL kód MAH VPOIS ATC/Aktivní látka Léková forma Síla" at bounding box center [264, 108] width 192 height 36
click at [403, 113] on ul at bounding box center [568, 107] width 415 height 34
click at [361, 113] on select at bounding box center [360, 109] width 1 height 40
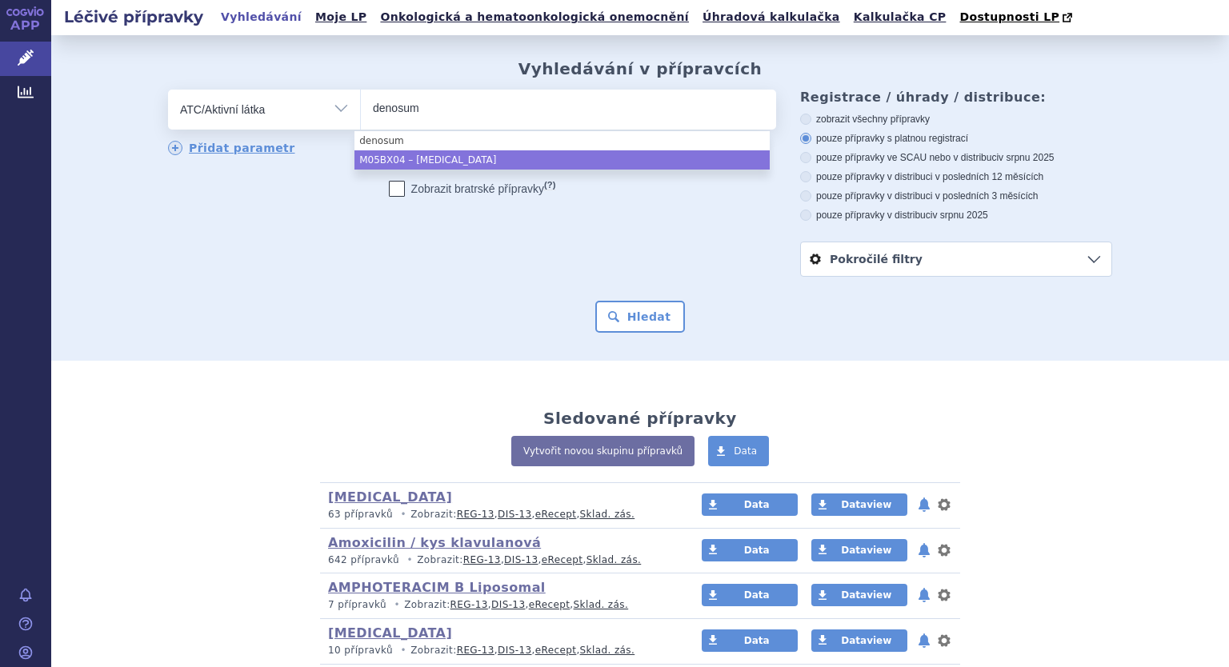
type input "denosum"
select select "M05BX04"
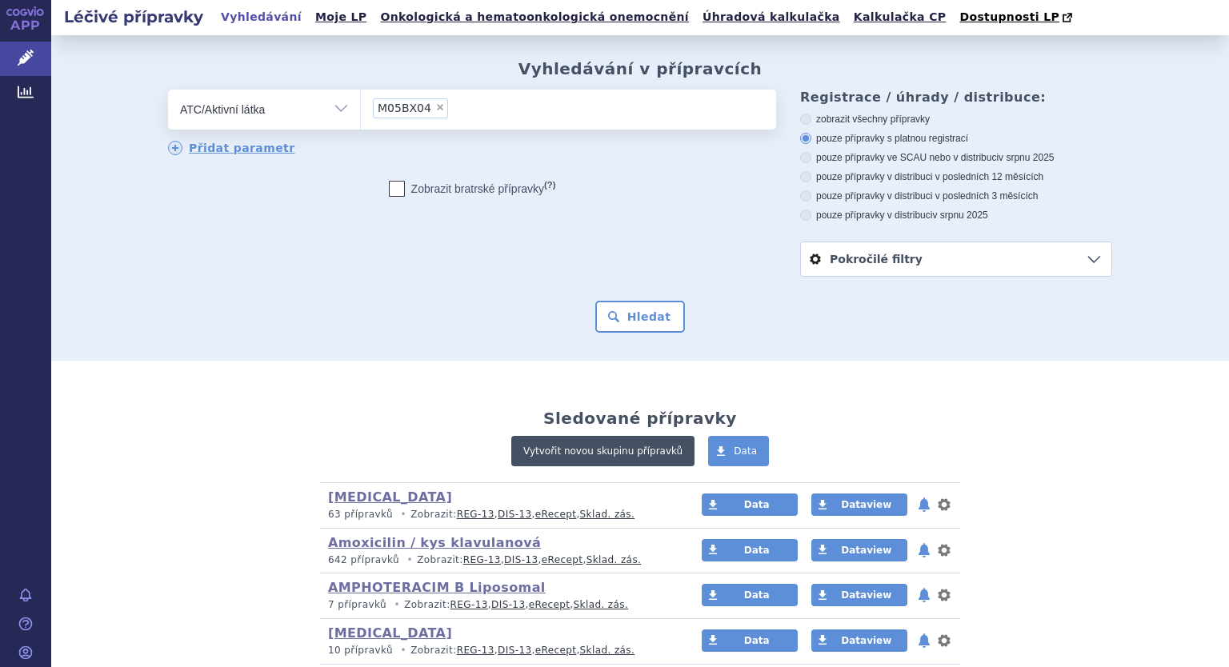
click at [594, 458] on link "Vytvořit novou skupinu přípravků" at bounding box center [602, 451] width 183 height 30
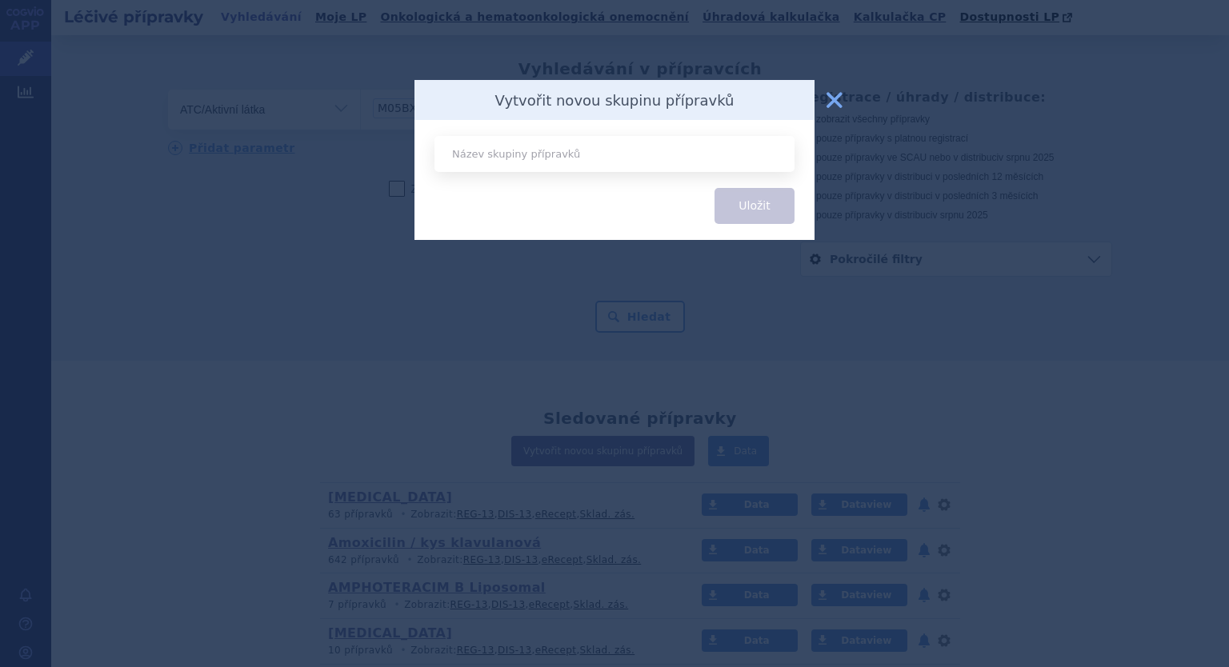
click at [829, 103] on button "zavřít" at bounding box center [834, 100] width 32 height 32
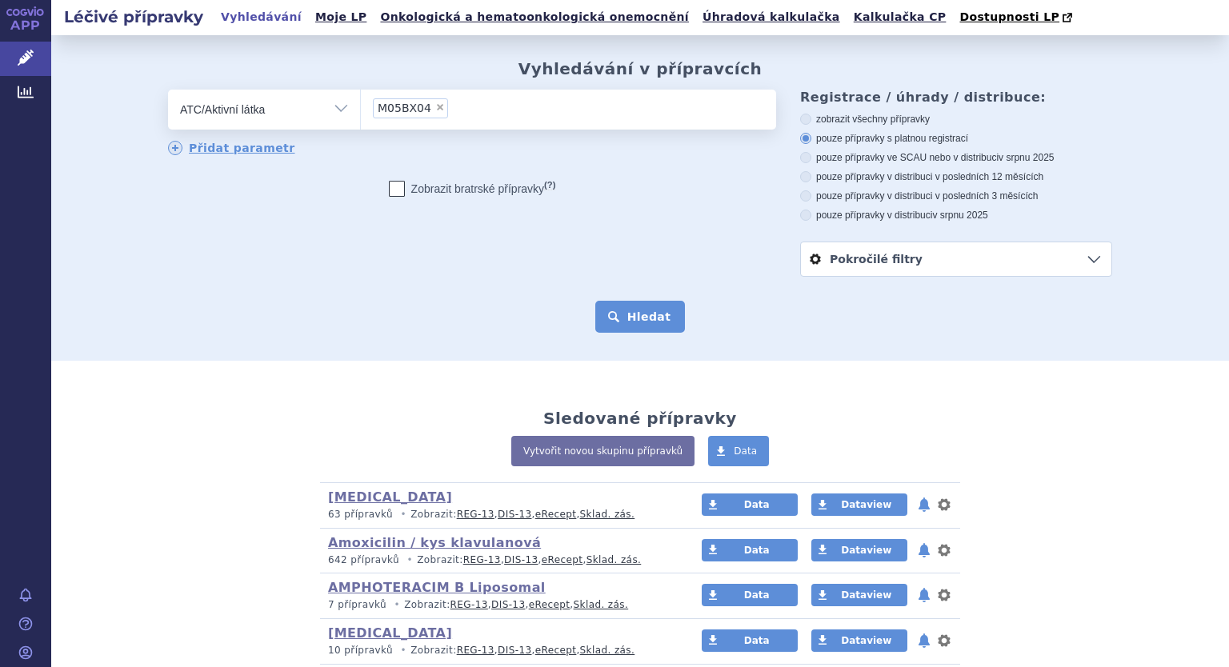
click at [624, 325] on button "Hledat" at bounding box center [640, 317] width 90 height 32
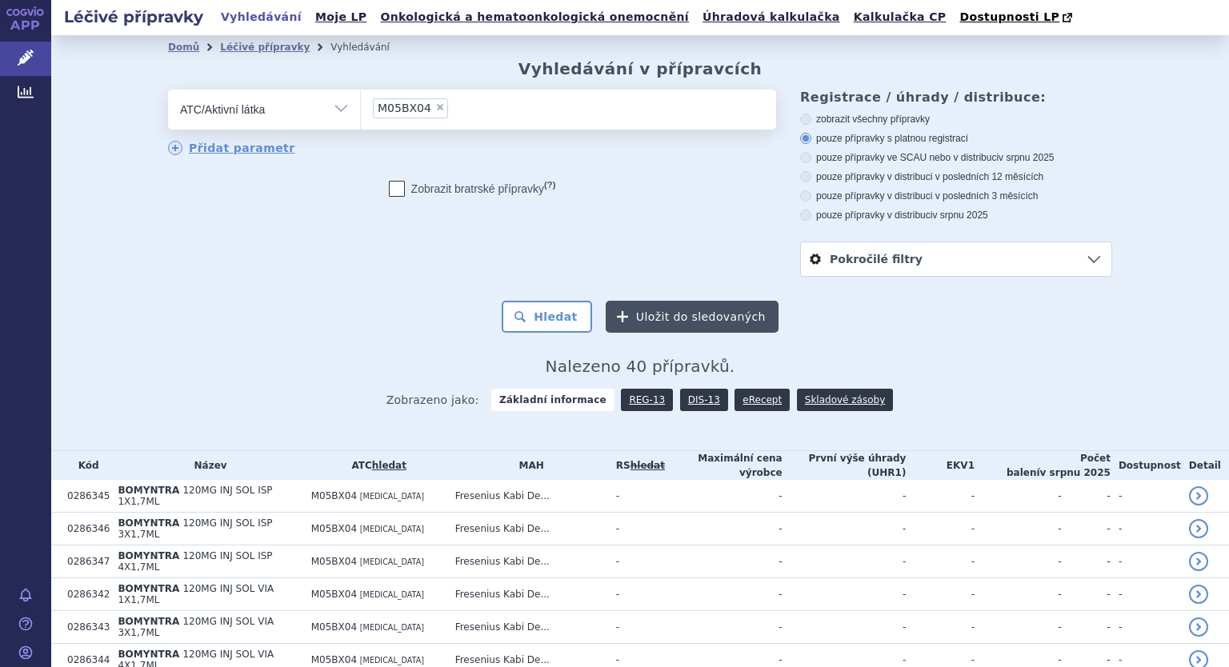
click at [677, 322] on button "Uložit do sledovaných" at bounding box center [692, 317] width 173 height 32
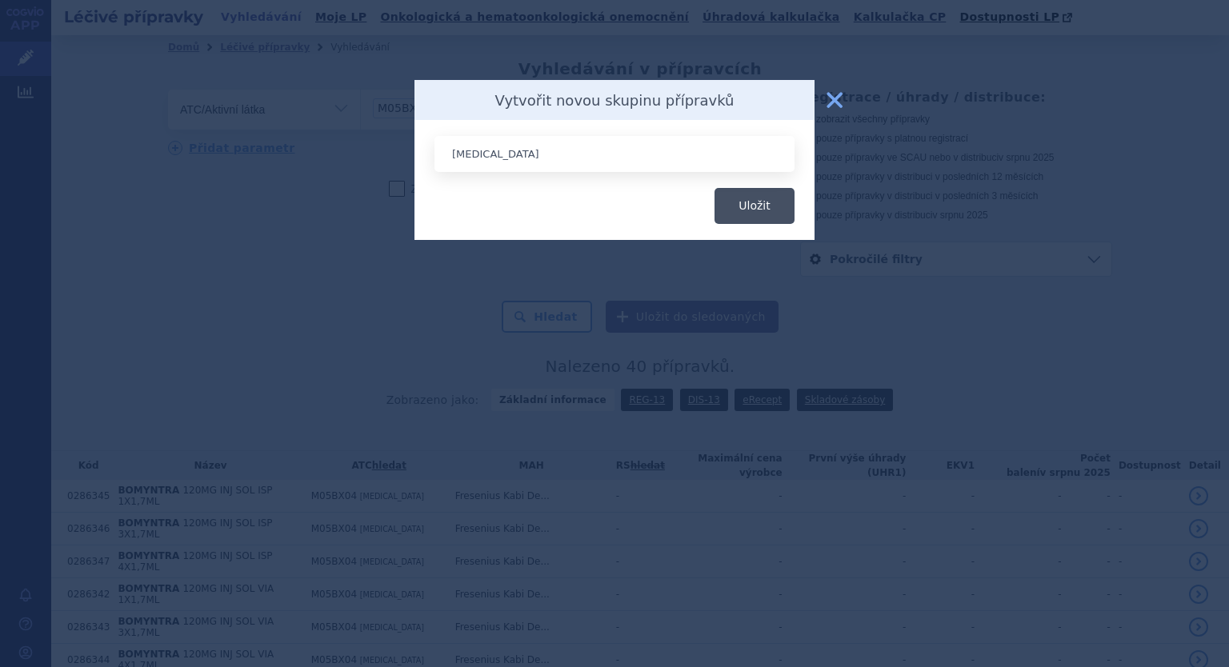
type input "[MEDICAL_DATA]"
click at [762, 215] on button "Uložit" at bounding box center [754, 206] width 80 height 36
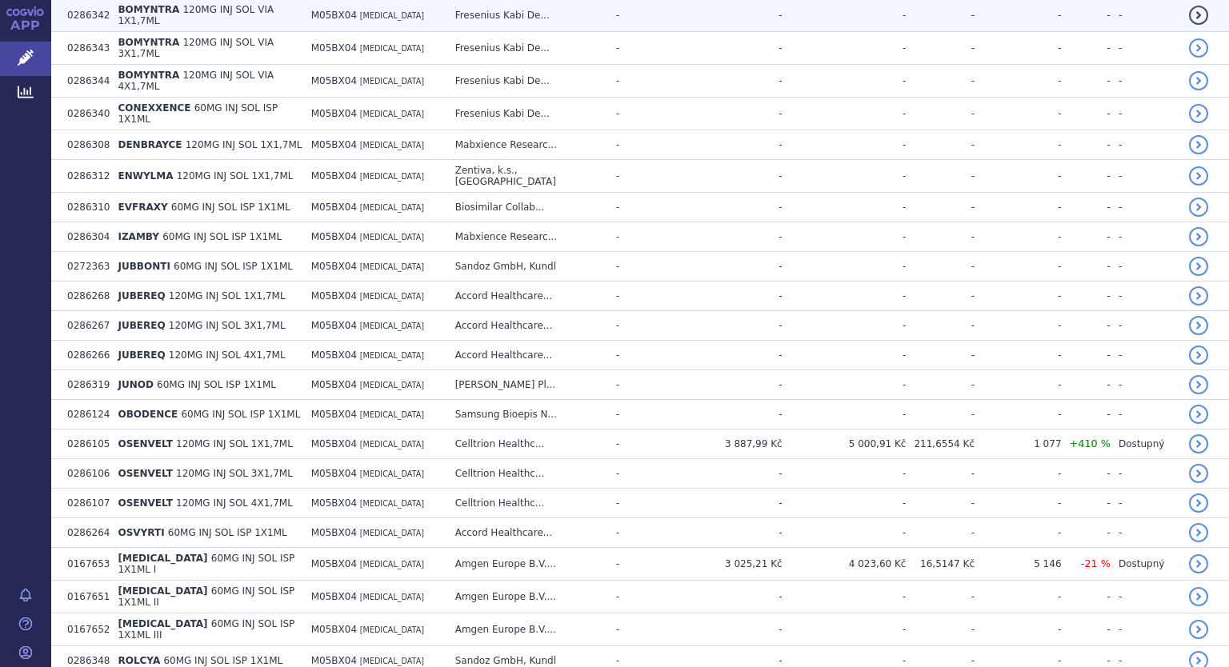
scroll to position [129, 0]
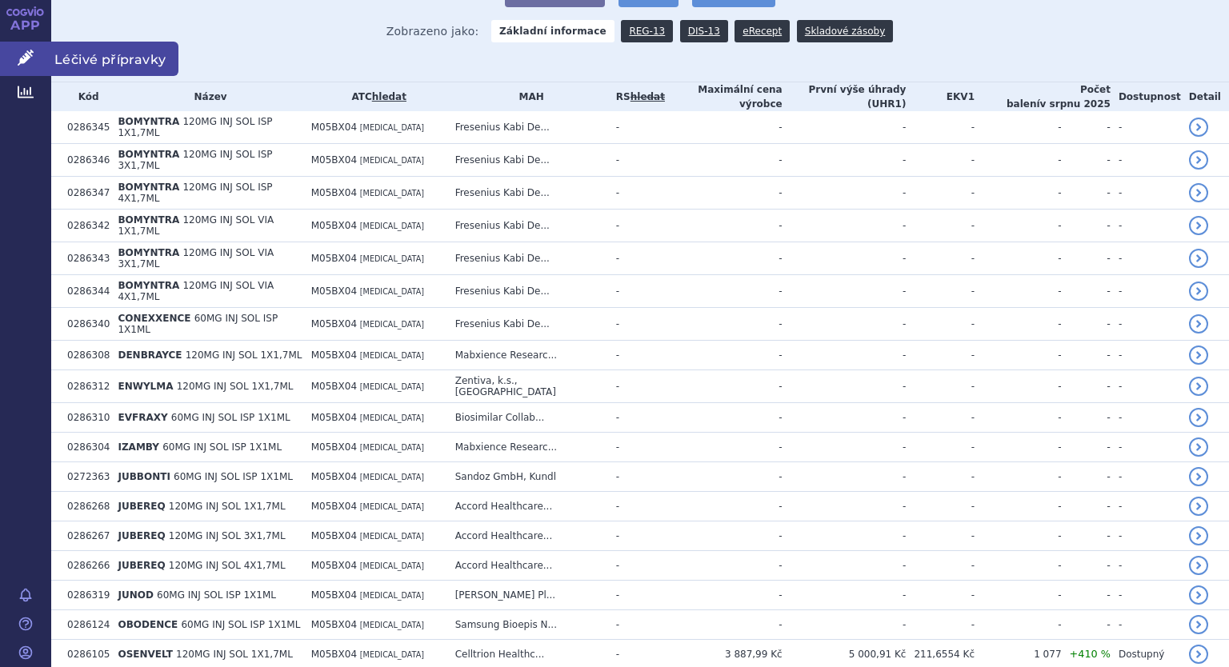
click at [18, 53] on icon at bounding box center [26, 58] width 16 height 16
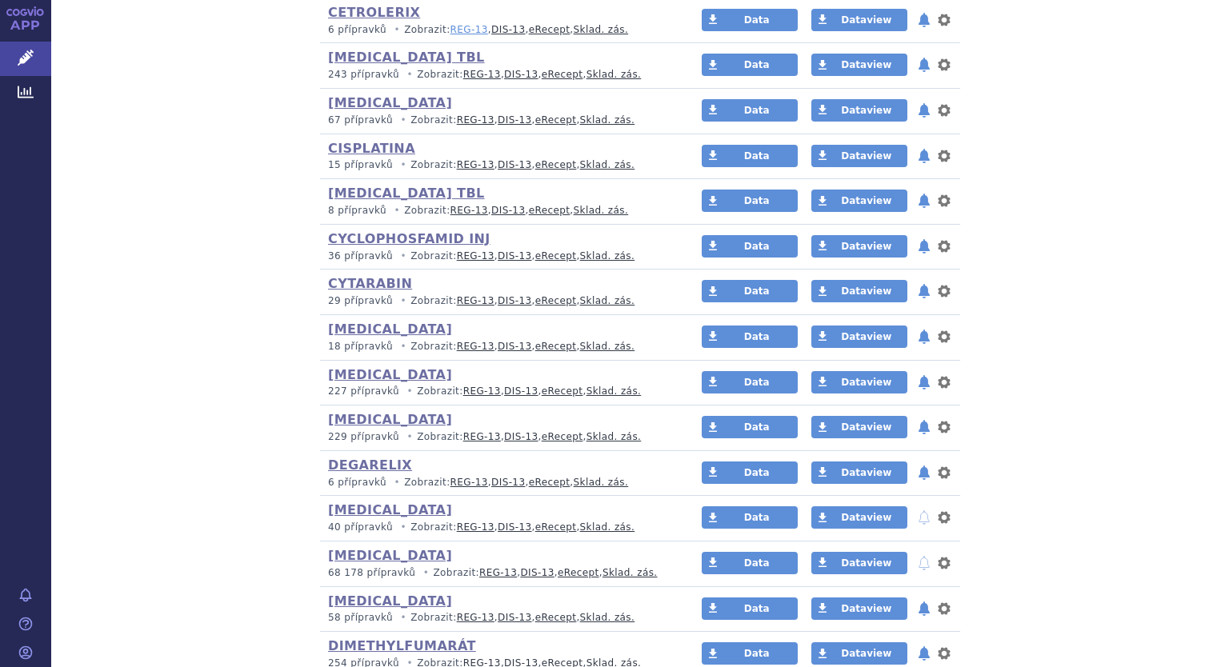
scroll to position [1760, 0]
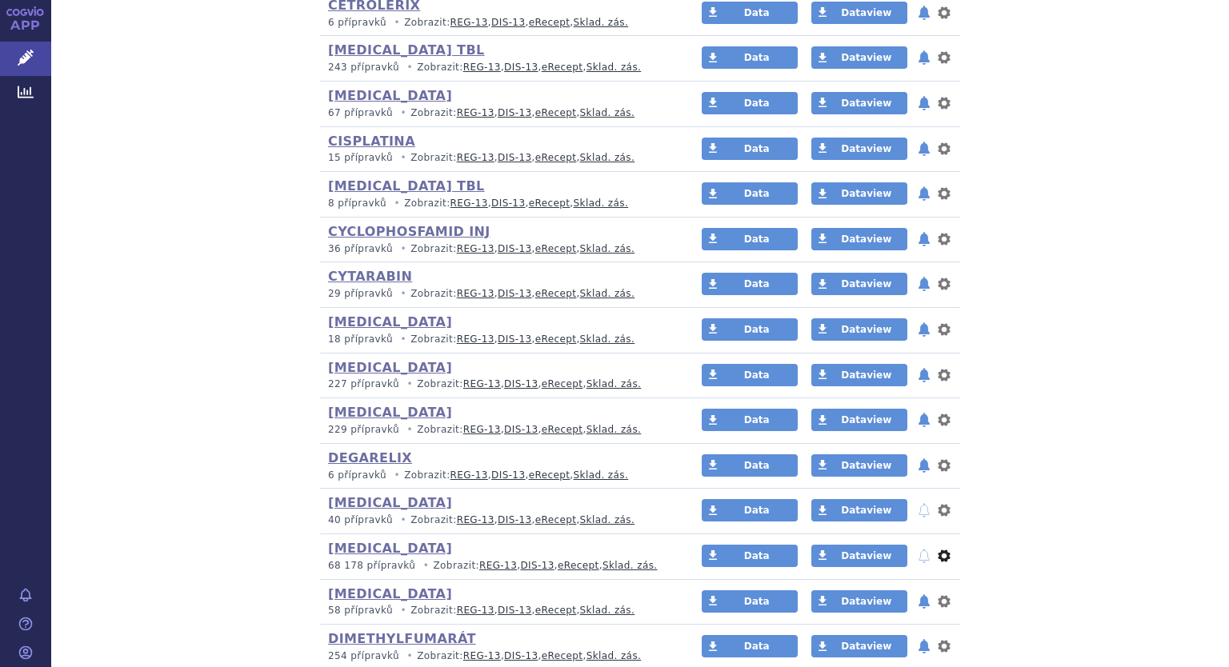
click at [936, 552] on button "nastavení" at bounding box center [944, 555] width 16 height 19
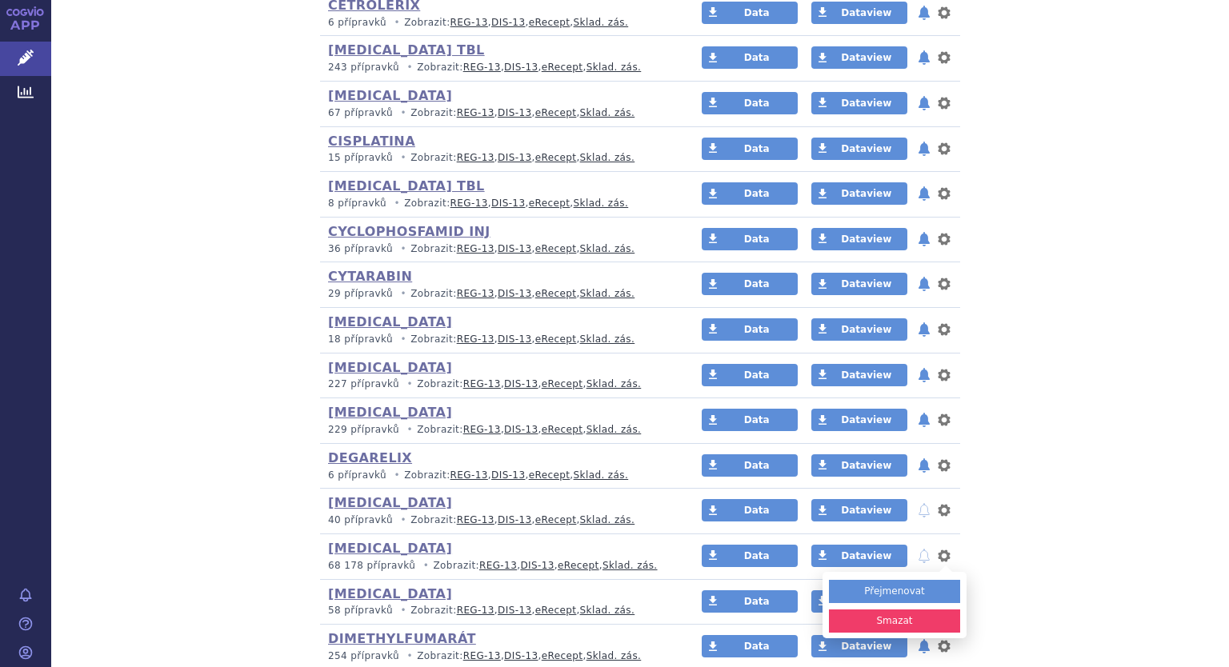
click at [898, 612] on button "Smazat" at bounding box center [894, 621] width 131 height 23
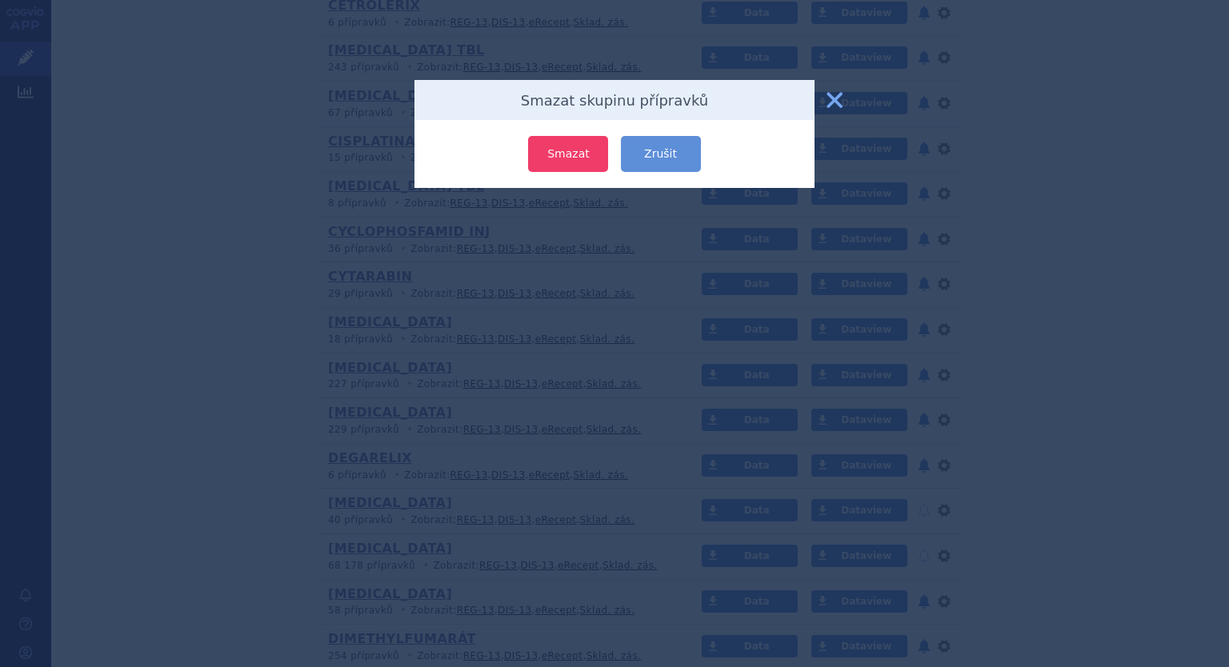
click at [557, 151] on button "Smazat" at bounding box center [568, 154] width 80 height 36
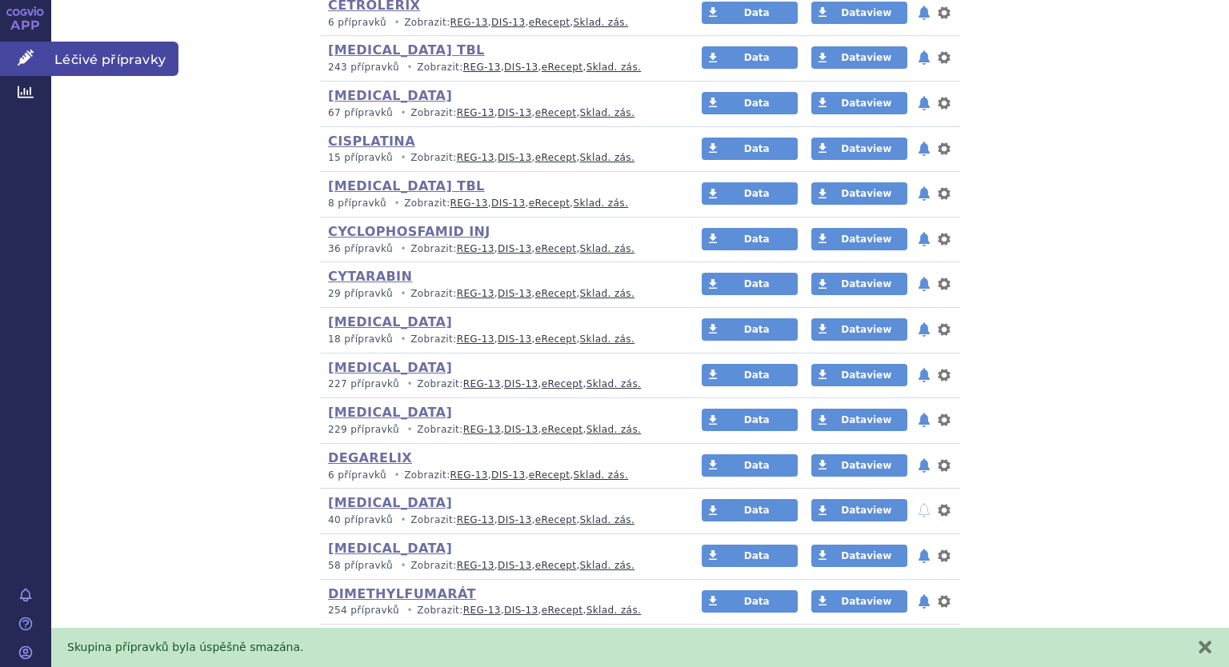
click at [31, 42] on link "Léčivé přípravky" at bounding box center [25, 59] width 51 height 34
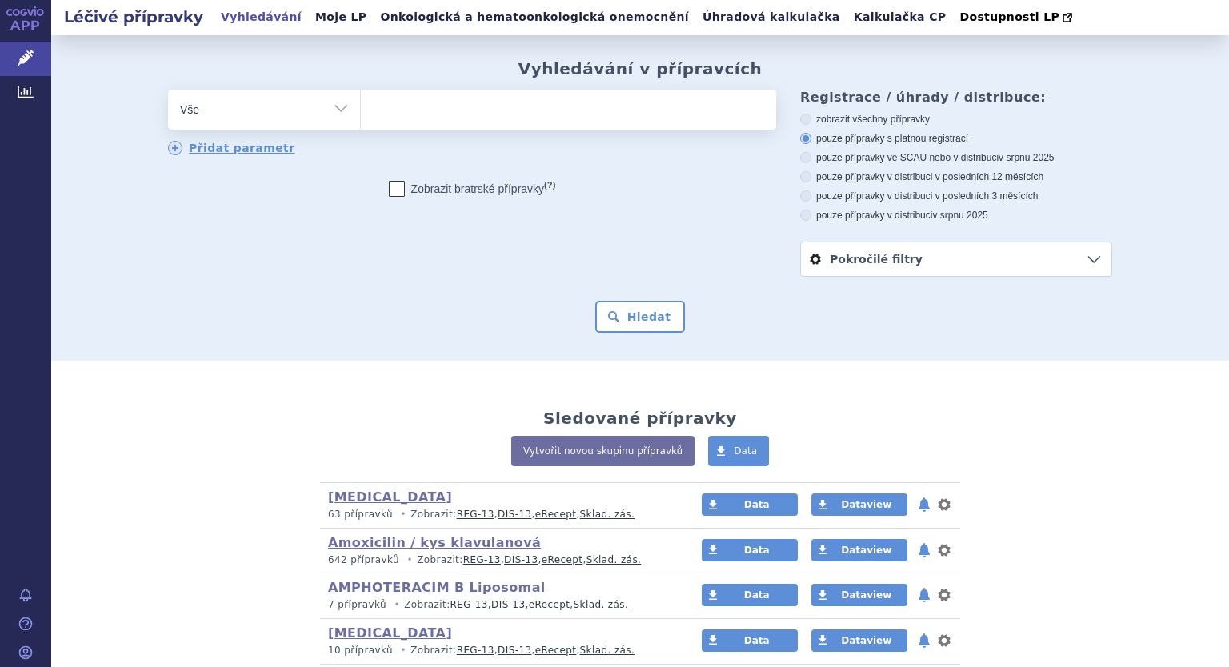
click at [311, 16] on link "Moje LP" at bounding box center [340, 17] width 61 height 22
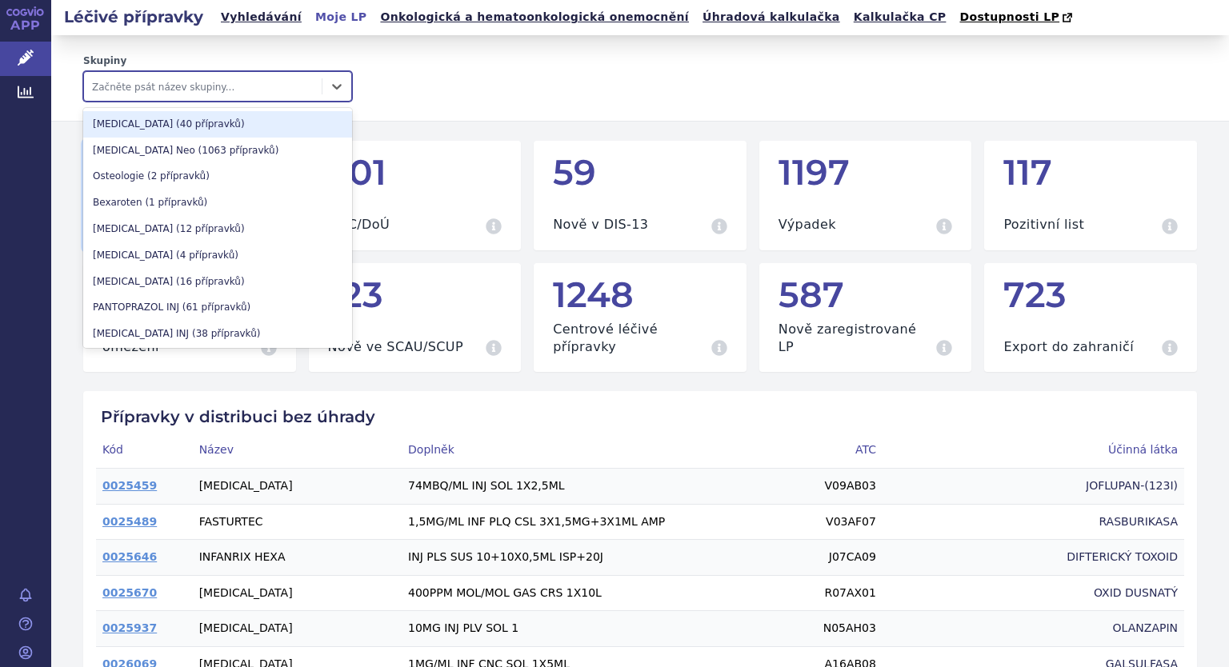
click at [202, 81] on div at bounding box center [203, 86] width 222 height 19
type input "de"
click at [206, 129] on div "[MEDICAL_DATA] (40 přípravků)" at bounding box center [217, 124] width 269 height 26
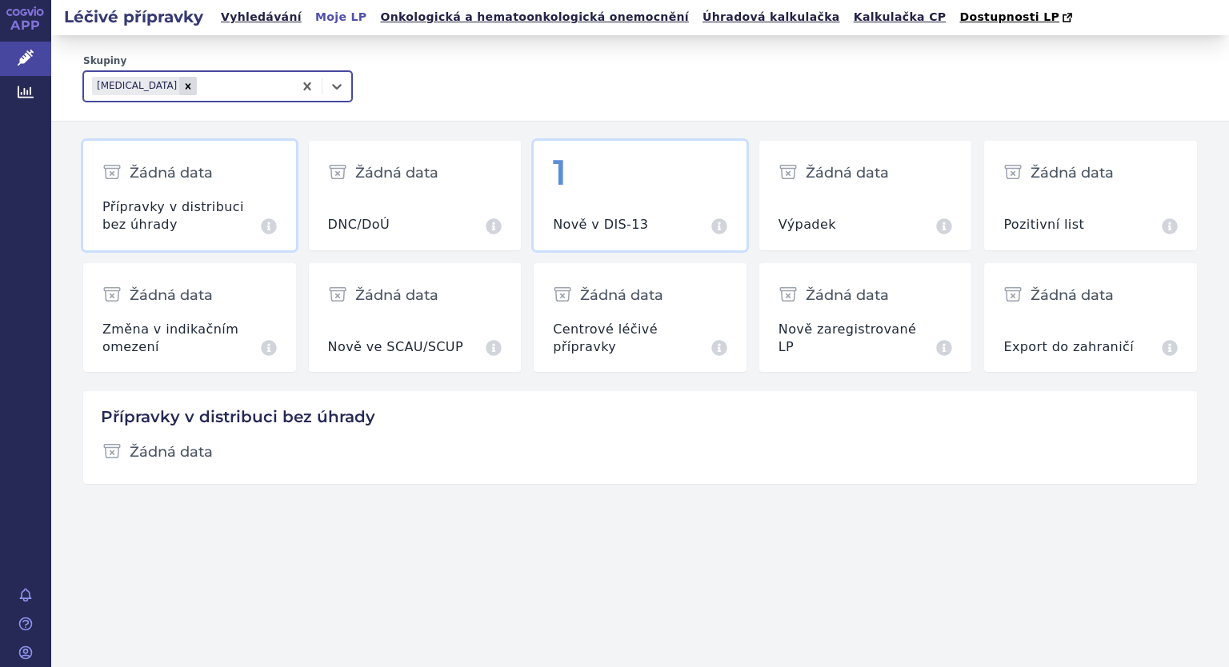
click at [595, 204] on div "Nově v DIS-13 Přípravky za [DATE] (nedistribuované v předchozím měsíci)" at bounding box center [640, 216] width 174 height 36
